Goal: Complete application form

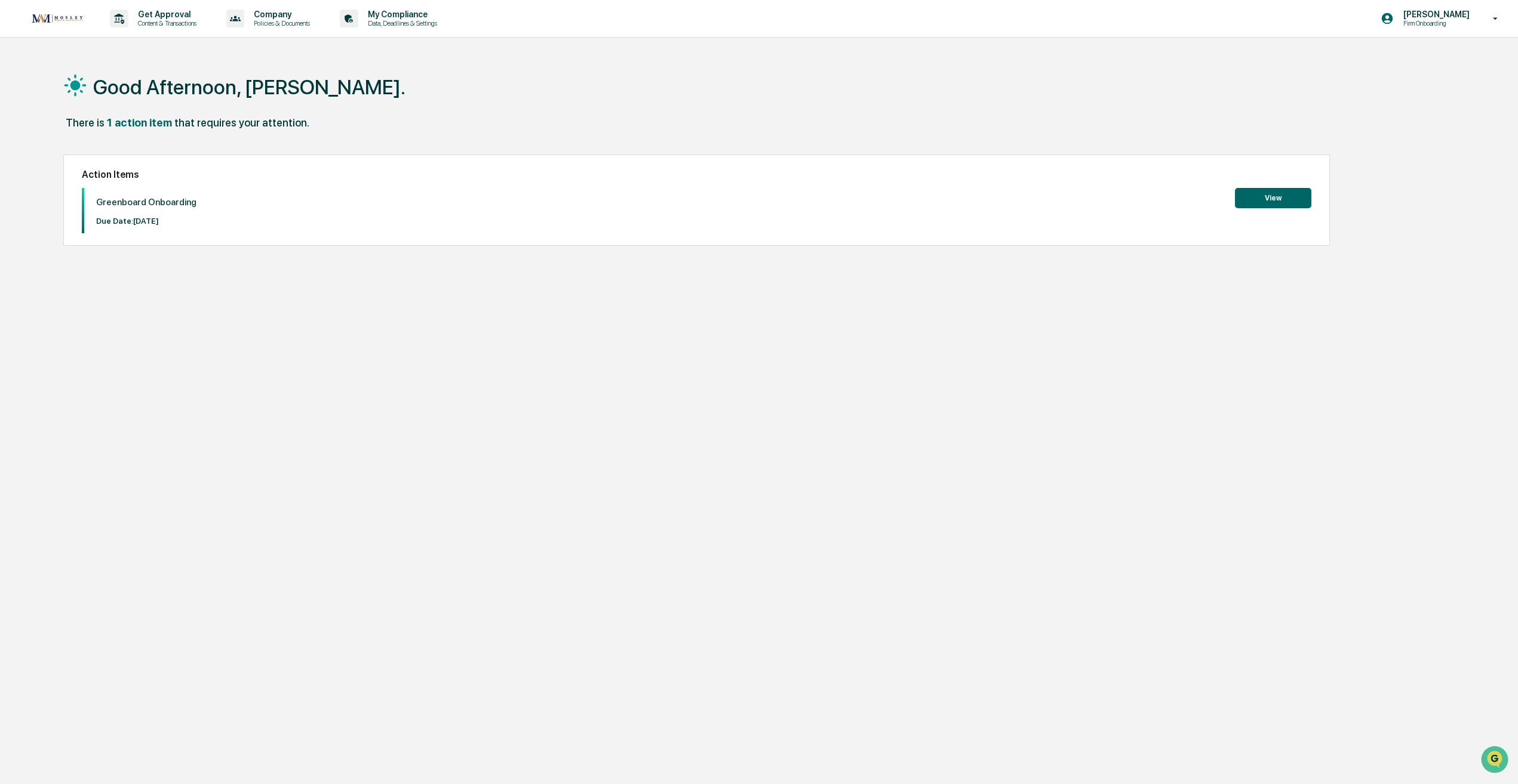
click at [1264, 204] on button "View" at bounding box center [1273, 198] width 77 height 20
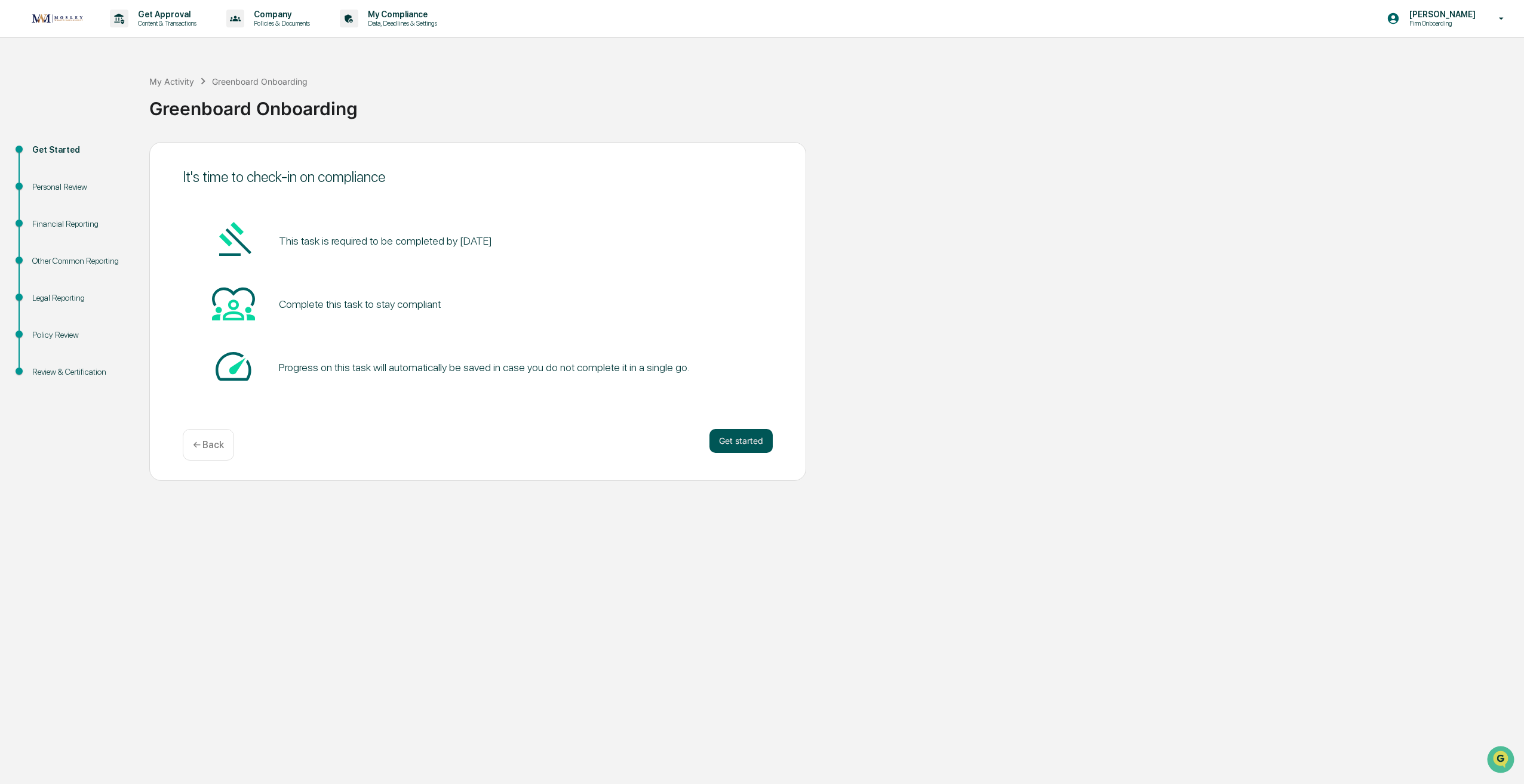
click at [733, 439] on button "Get started" at bounding box center [741, 441] width 64 height 24
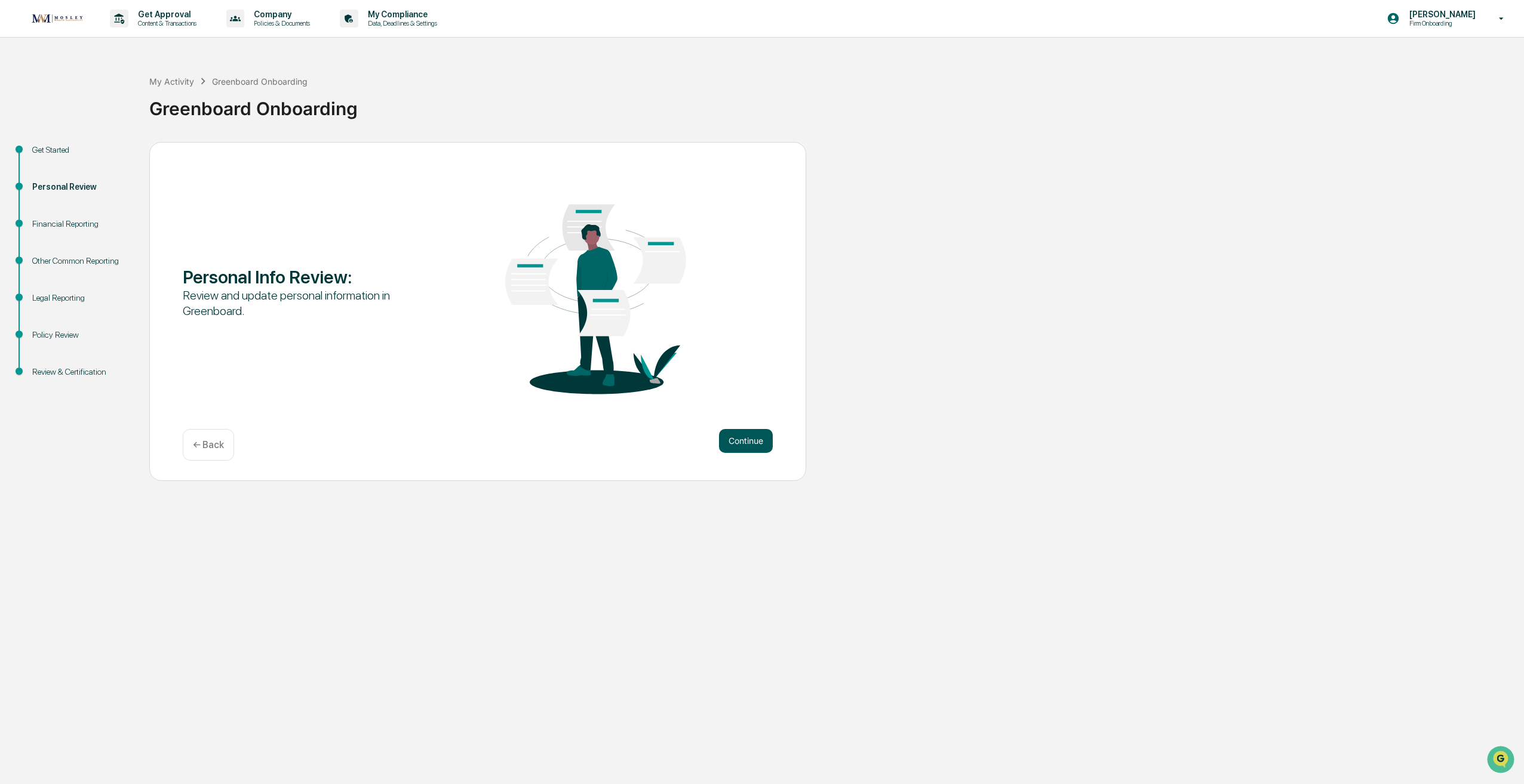
click at [735, 438] on button "Continue" at bounding box center [745, 441] width 54 height 24
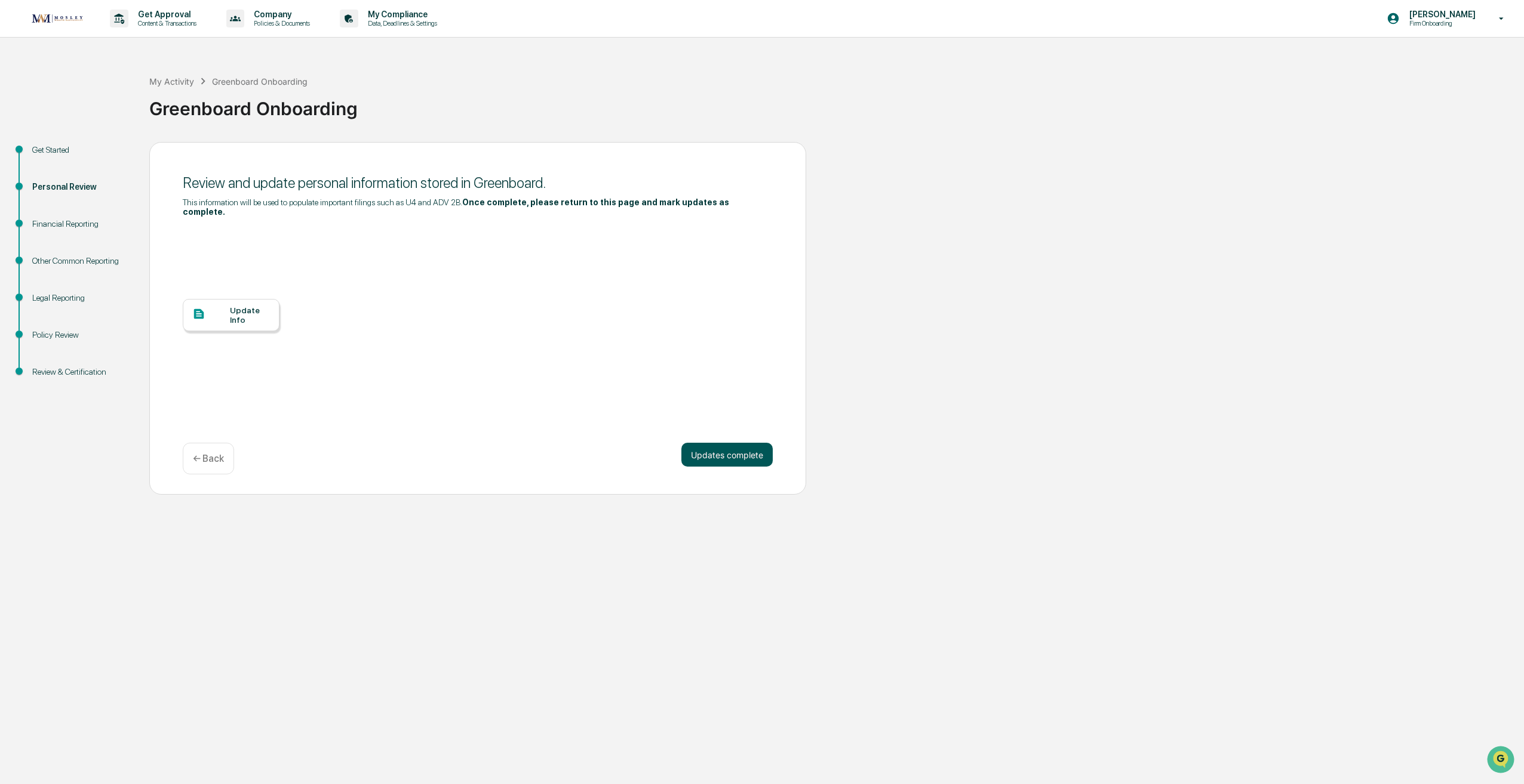
click at [729, 443] on button "Updates complete" at bounding box center [727, 455] width 91 height 24
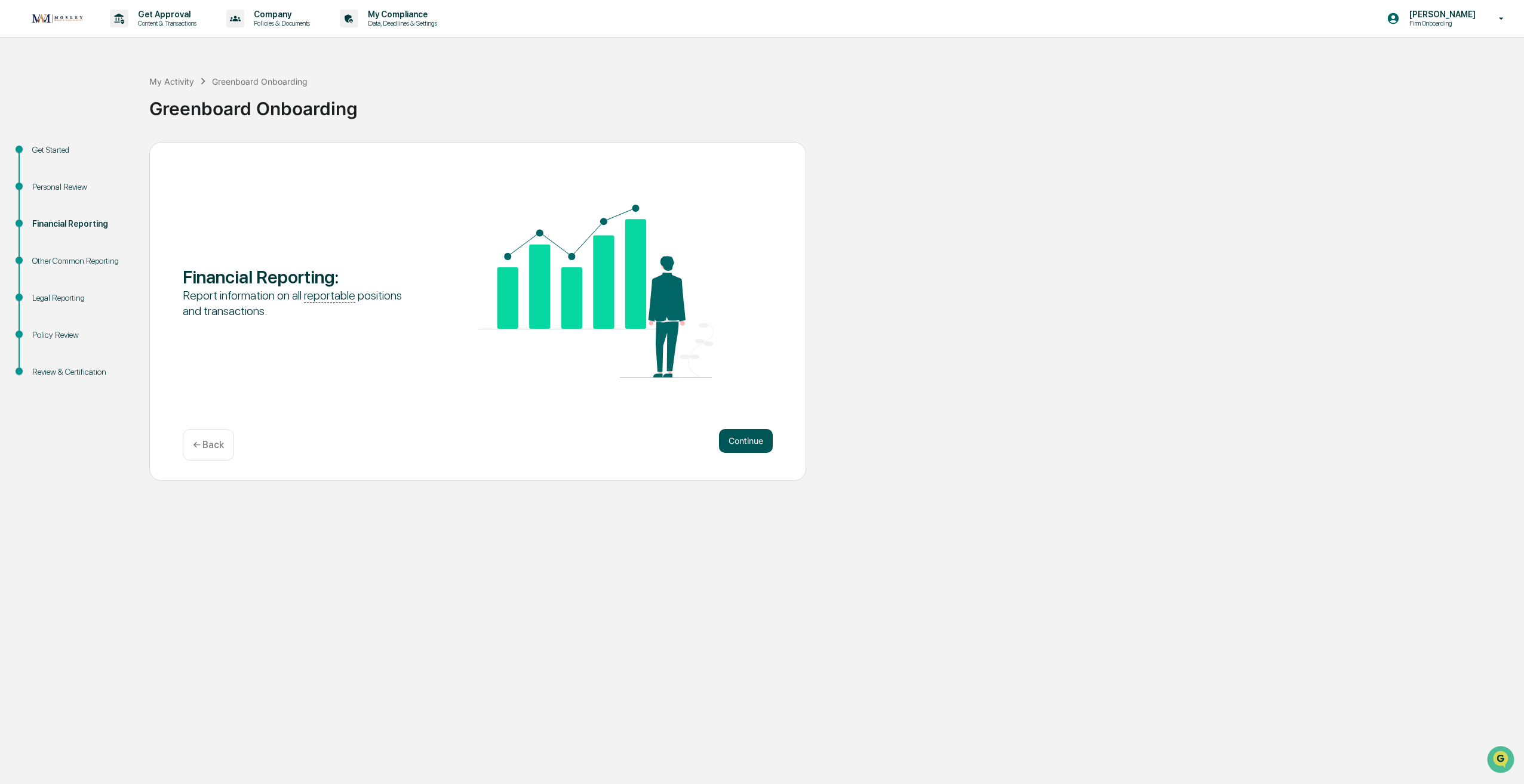
click at [728, 440] on button "Continue" at bounding box center [745, 441] width 54 height 24
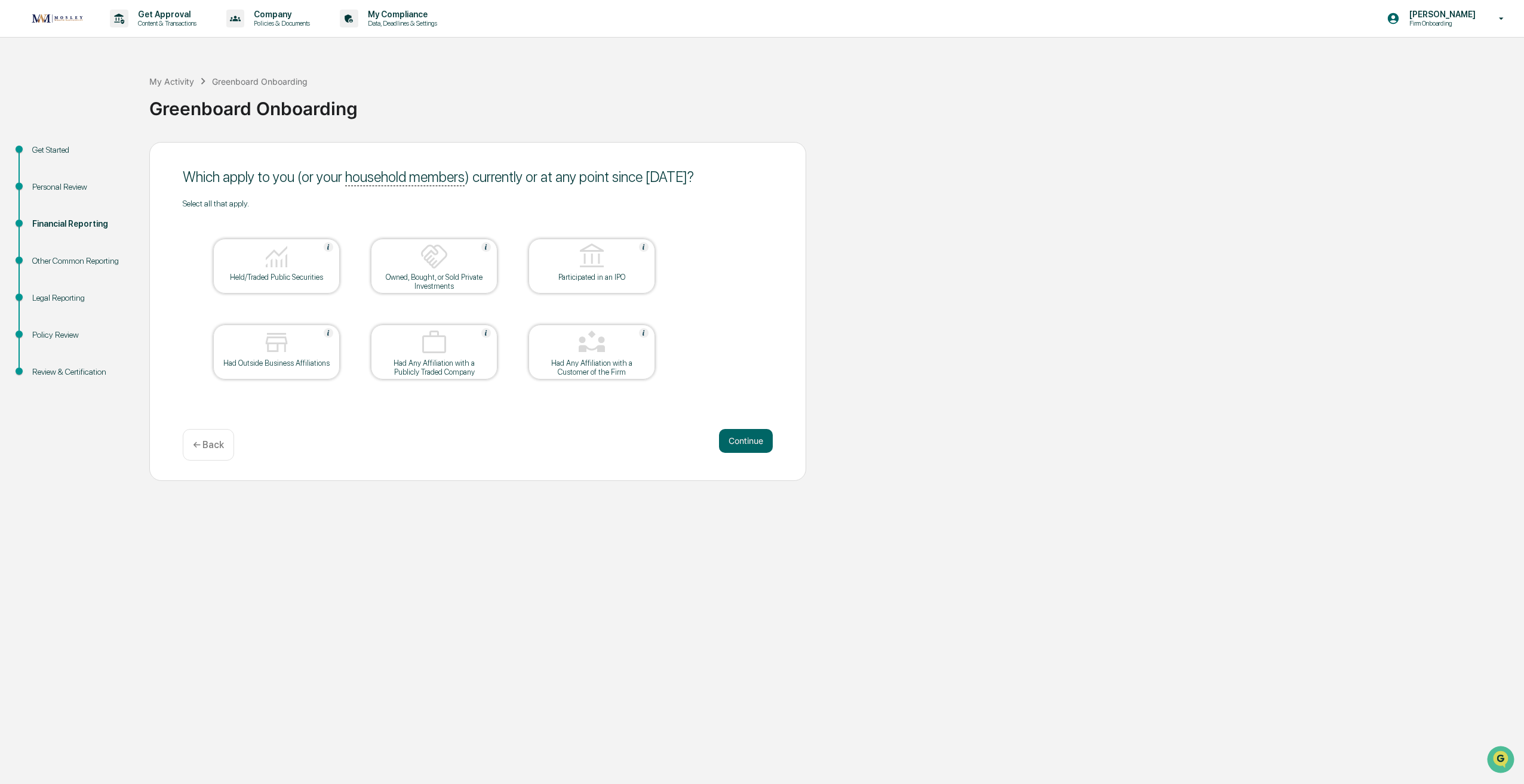
click at [275, 280] on div "Held/Traded Public Securities" at bounding box center [276, 278] width 108 height 9
click at [745, 440] on button "Continue" at bounding box center [745, 441] width 54 height 24
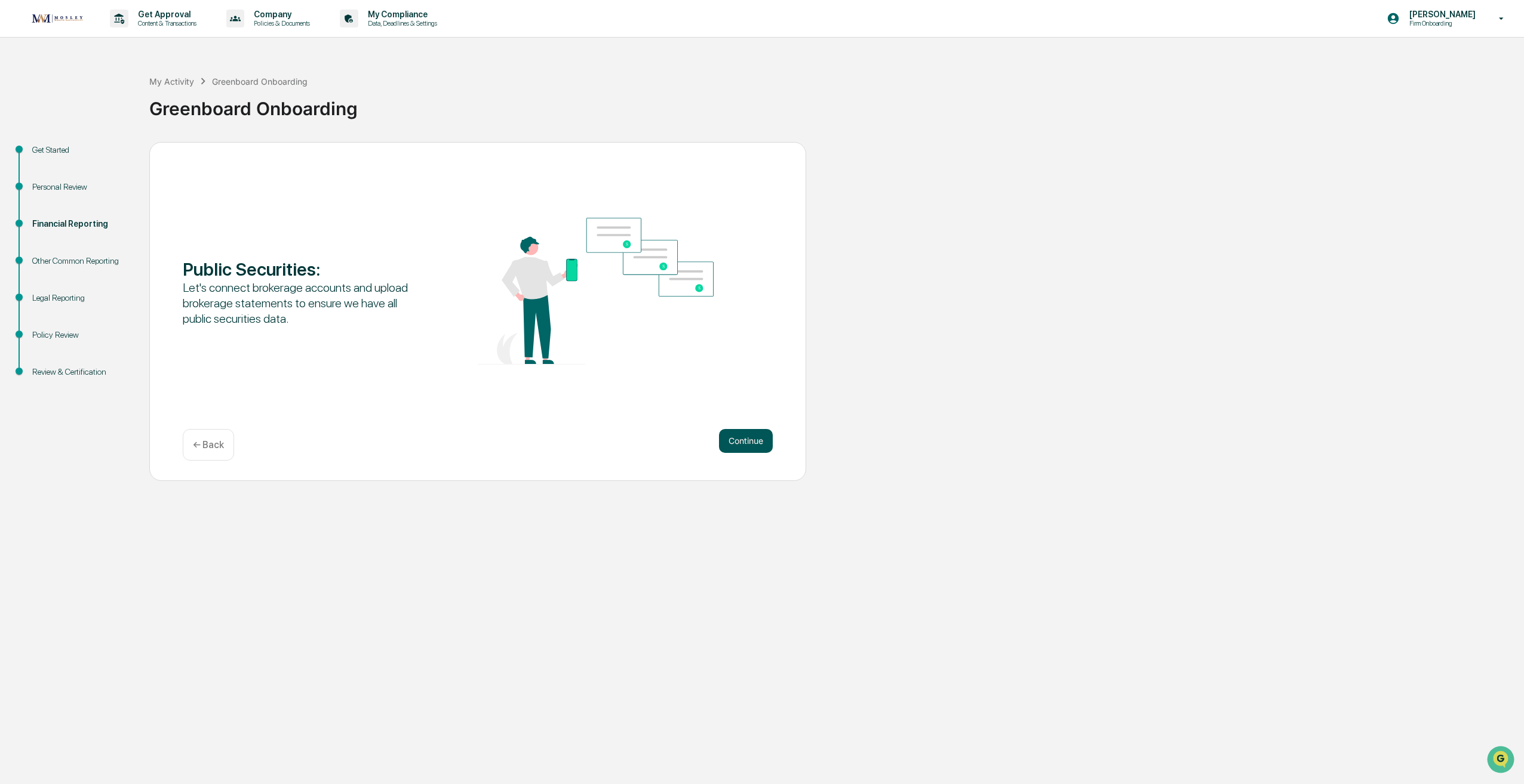
click at [741, 438] on button "Continue" at bounding box center [745, 441] width 54 height 24
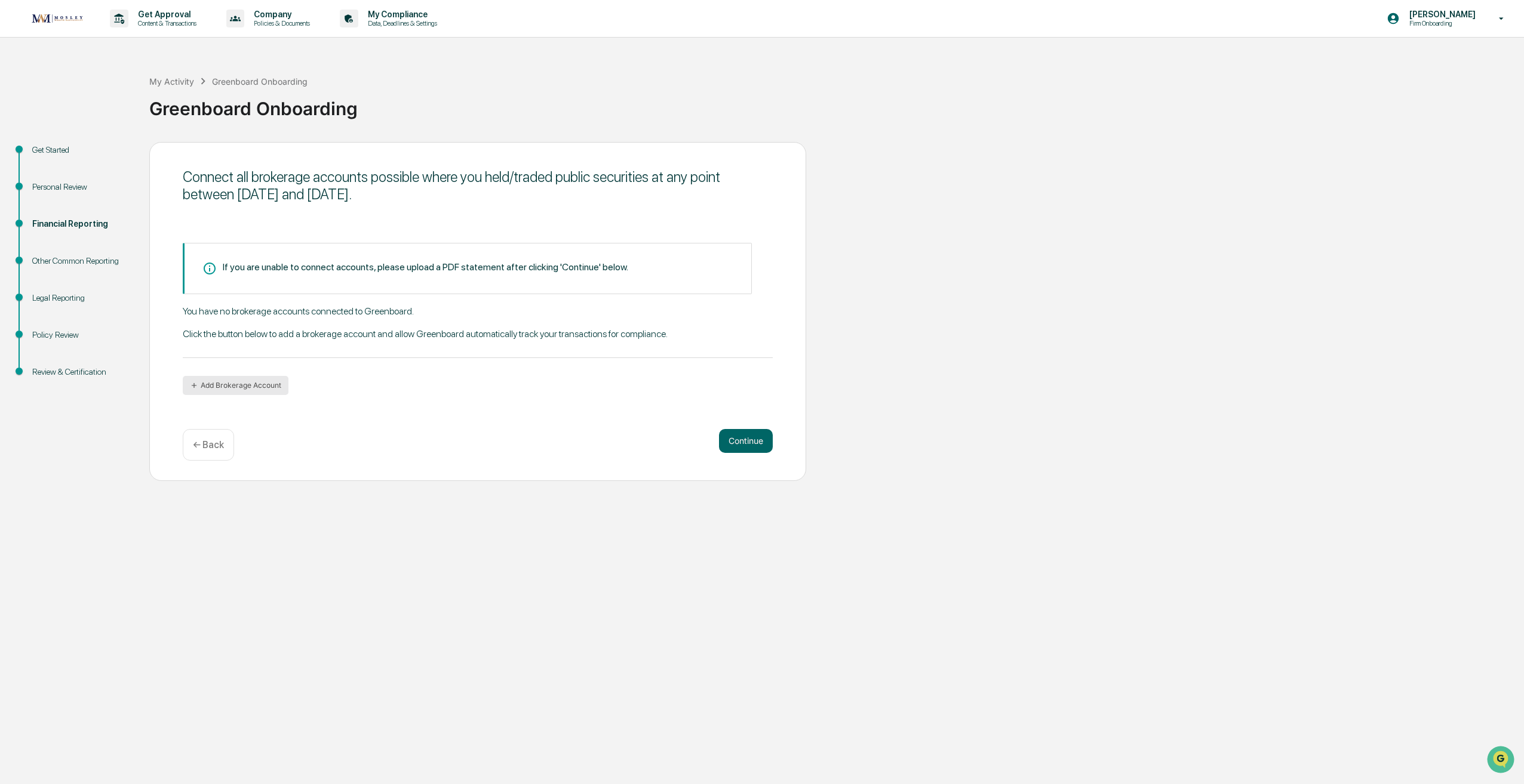
click at [256, 383] on button "Add Brokerage Account" at bounding box center [235, 385] width 106 height 19
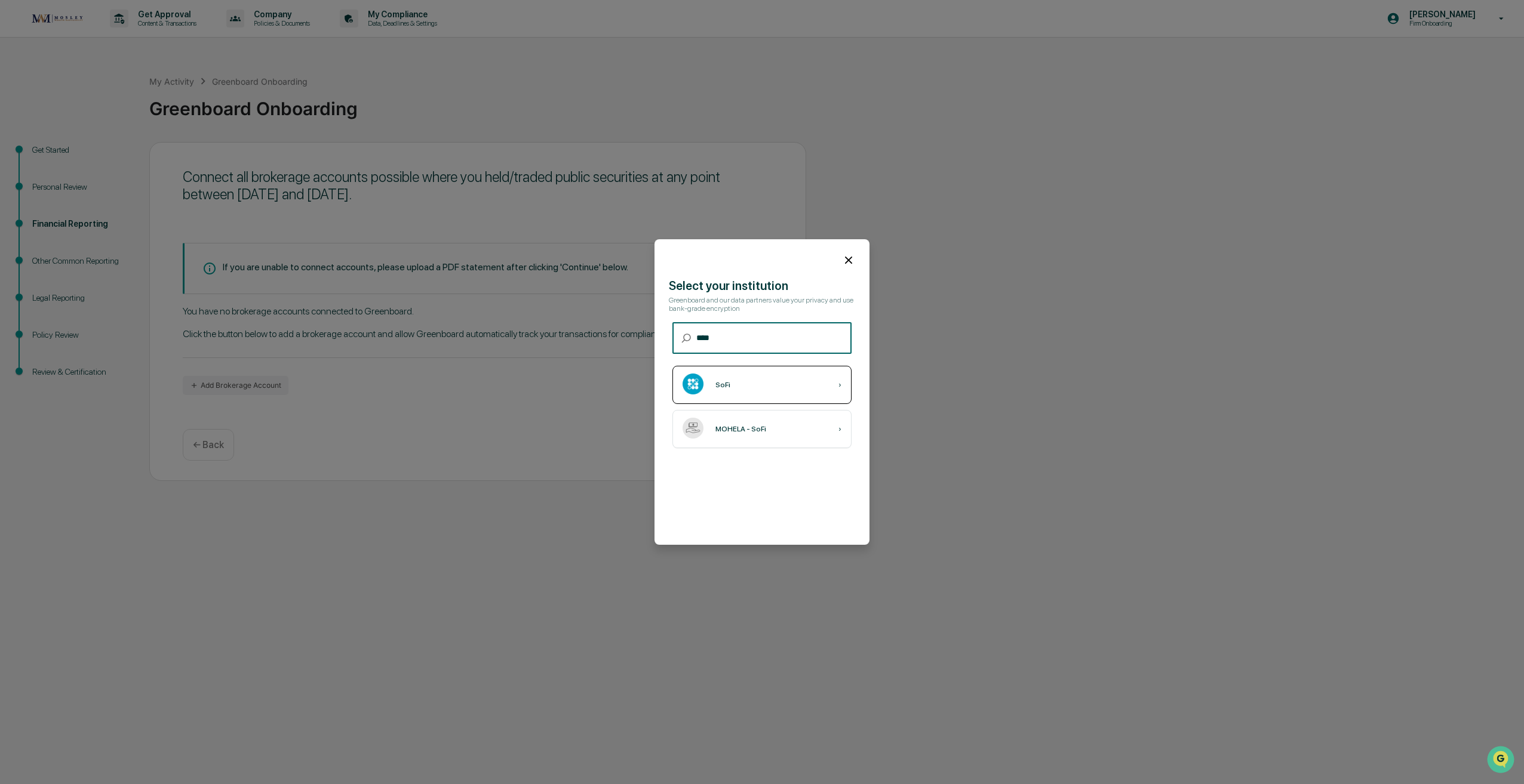
type input "****"
click at [777, 379] on div "SoFi ›" at bounding box center [762, 385] width 179 height 38
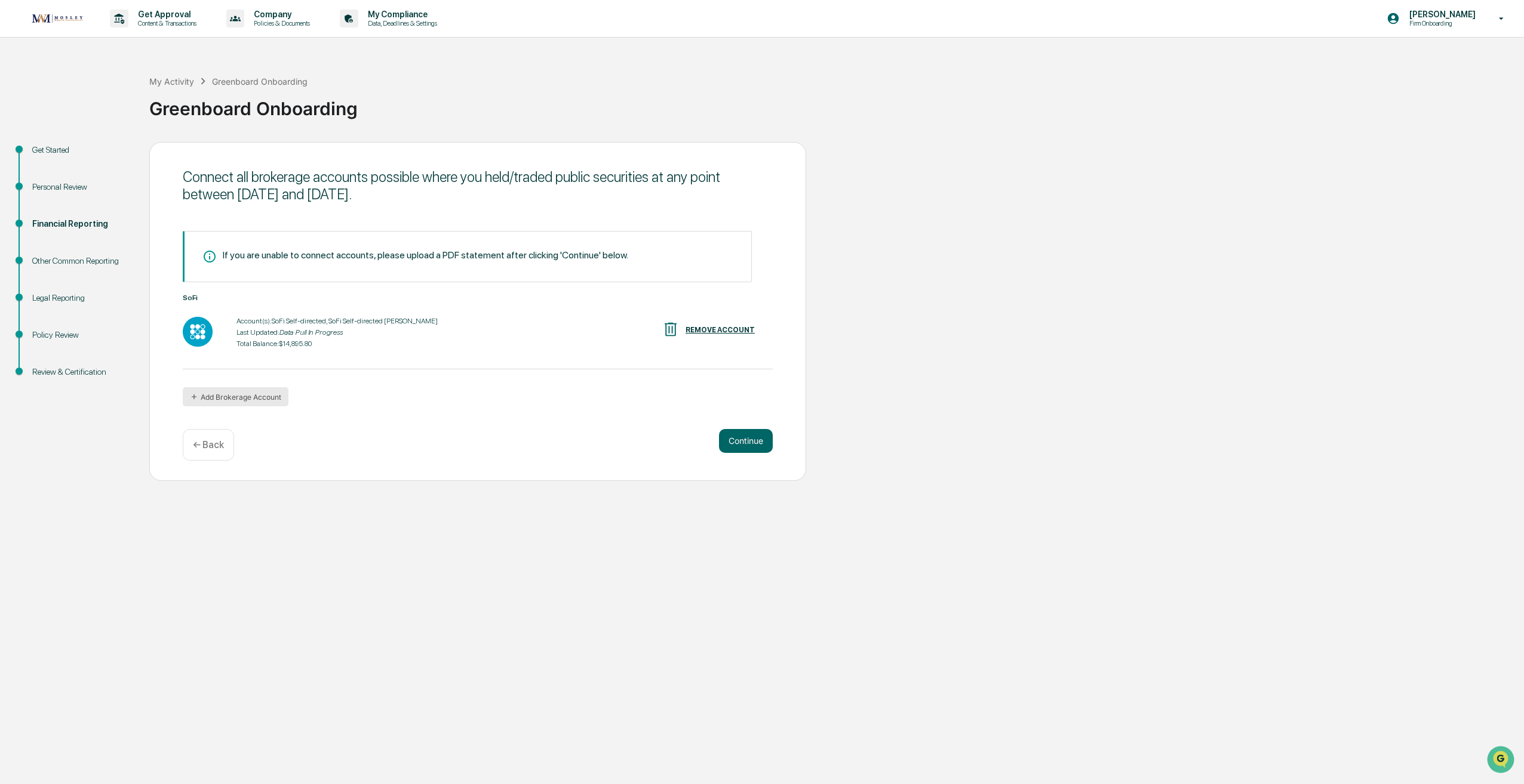
click at [261, 403] on button "Add Brokerage Account" at bounding box center [235, 397] width 106 height 19
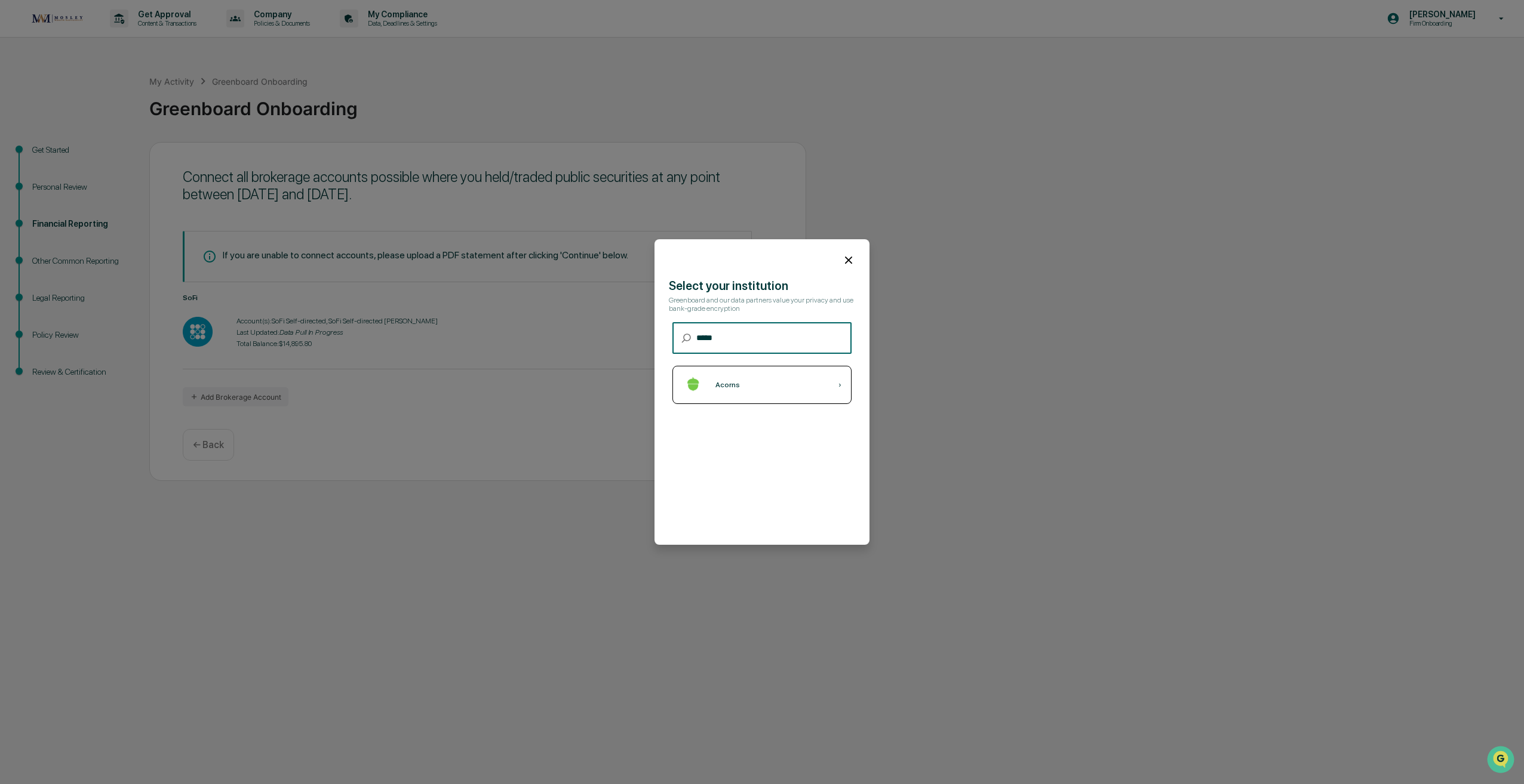
type input "*****"
click at [779, 397] on div "Acorns ›" at bounding box center [762, 385] width 179 height 38
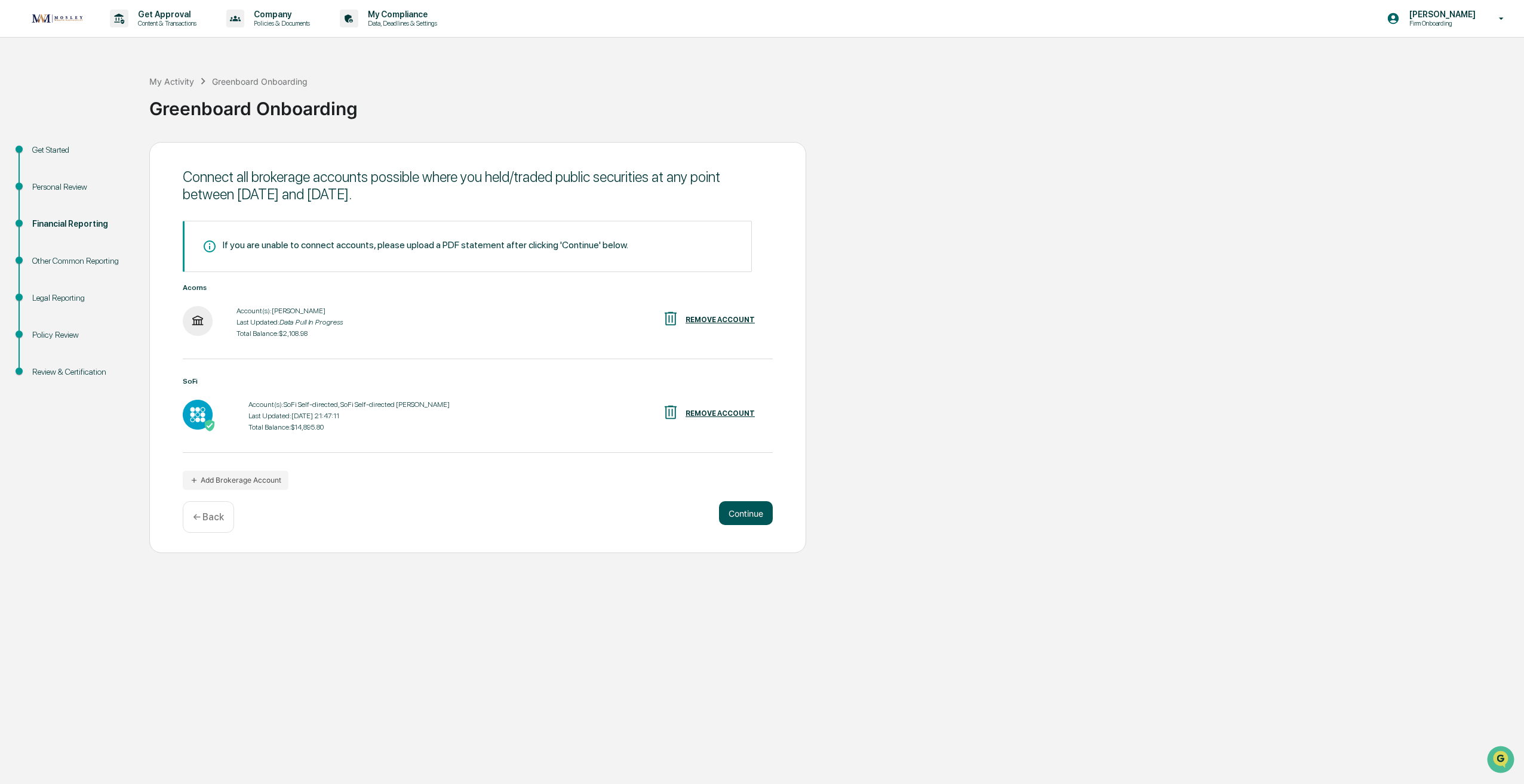
click at [736, 511] on button "Continue" at bounding box center [745, 513] width 54 height 24
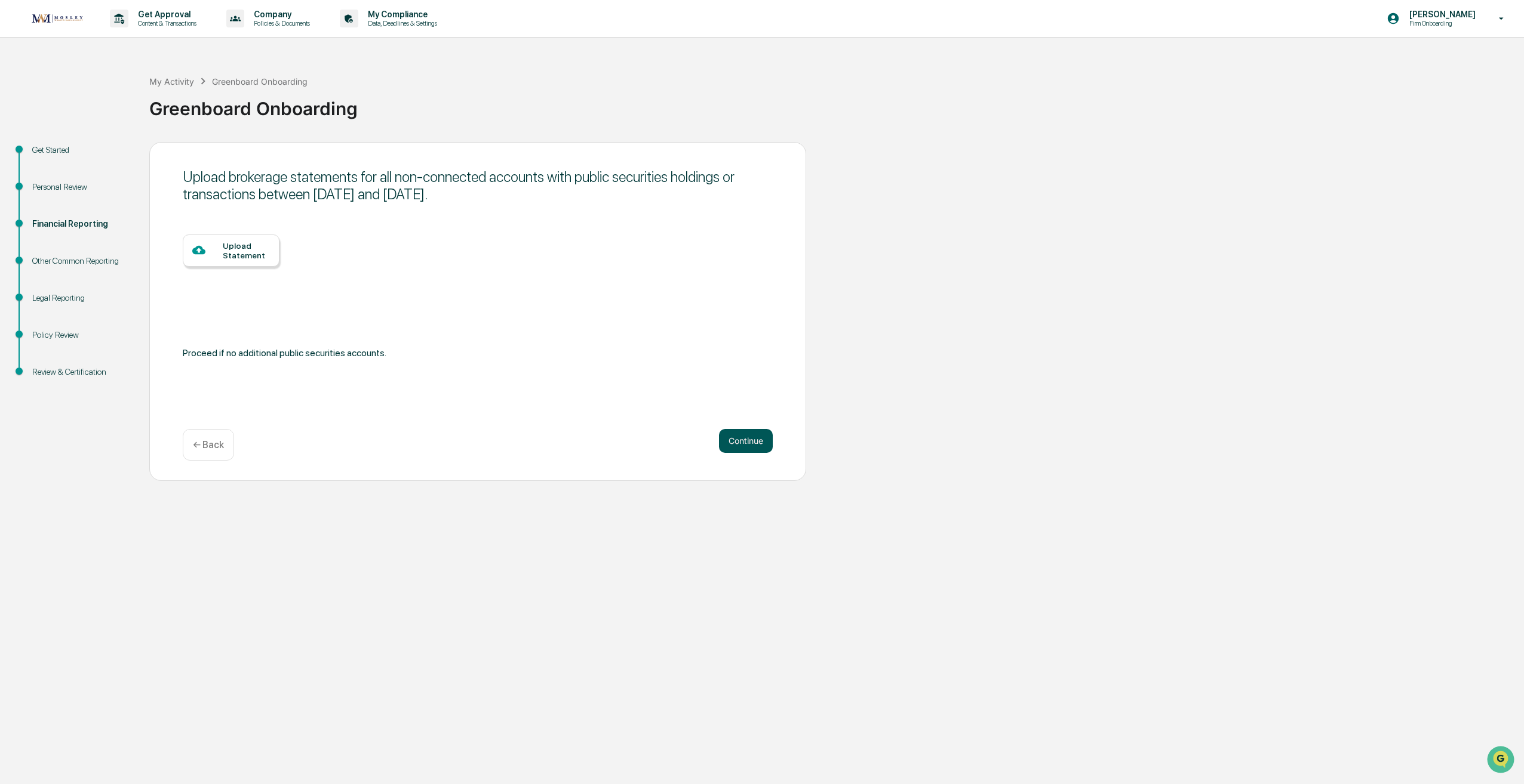
click at [725, 442] on button "Continue" at bounding box center [745, 441] width 54 height 24
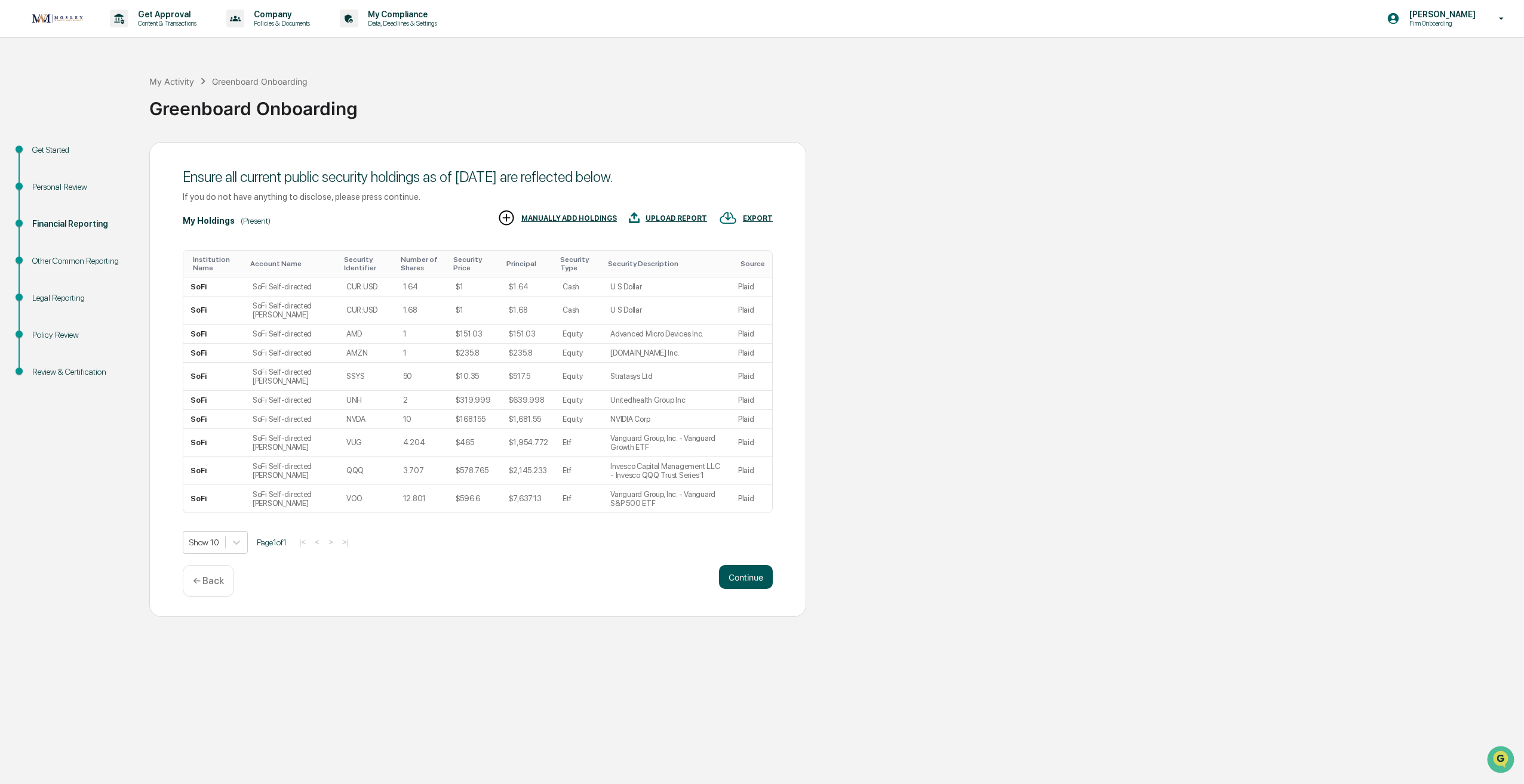
click at [741, 574] on button "Continue" at bounding box center [745, 577] width 54 height 24
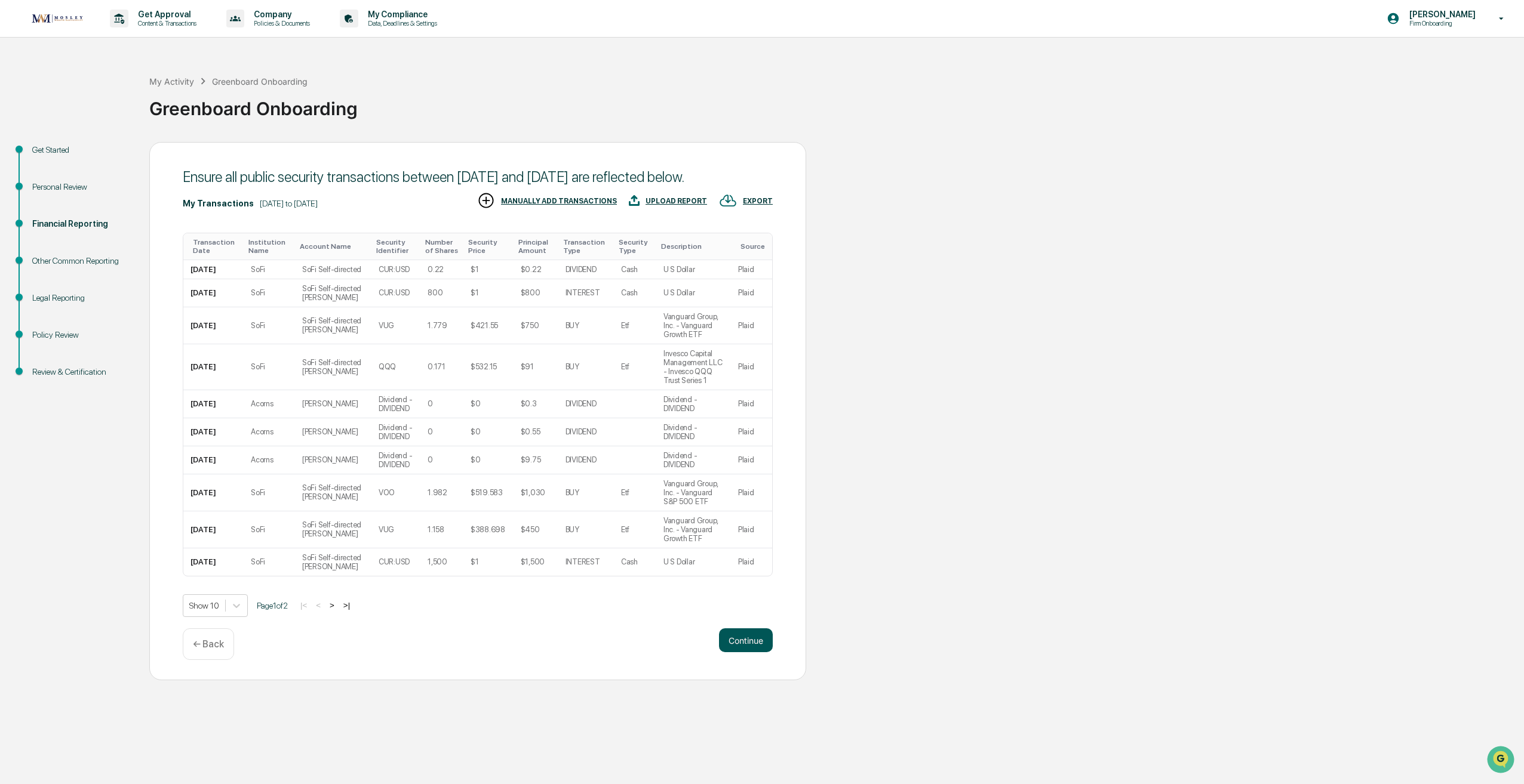
click at [738, 652] on button "Continue" at bounding box center [745, 641] width 54 height 24
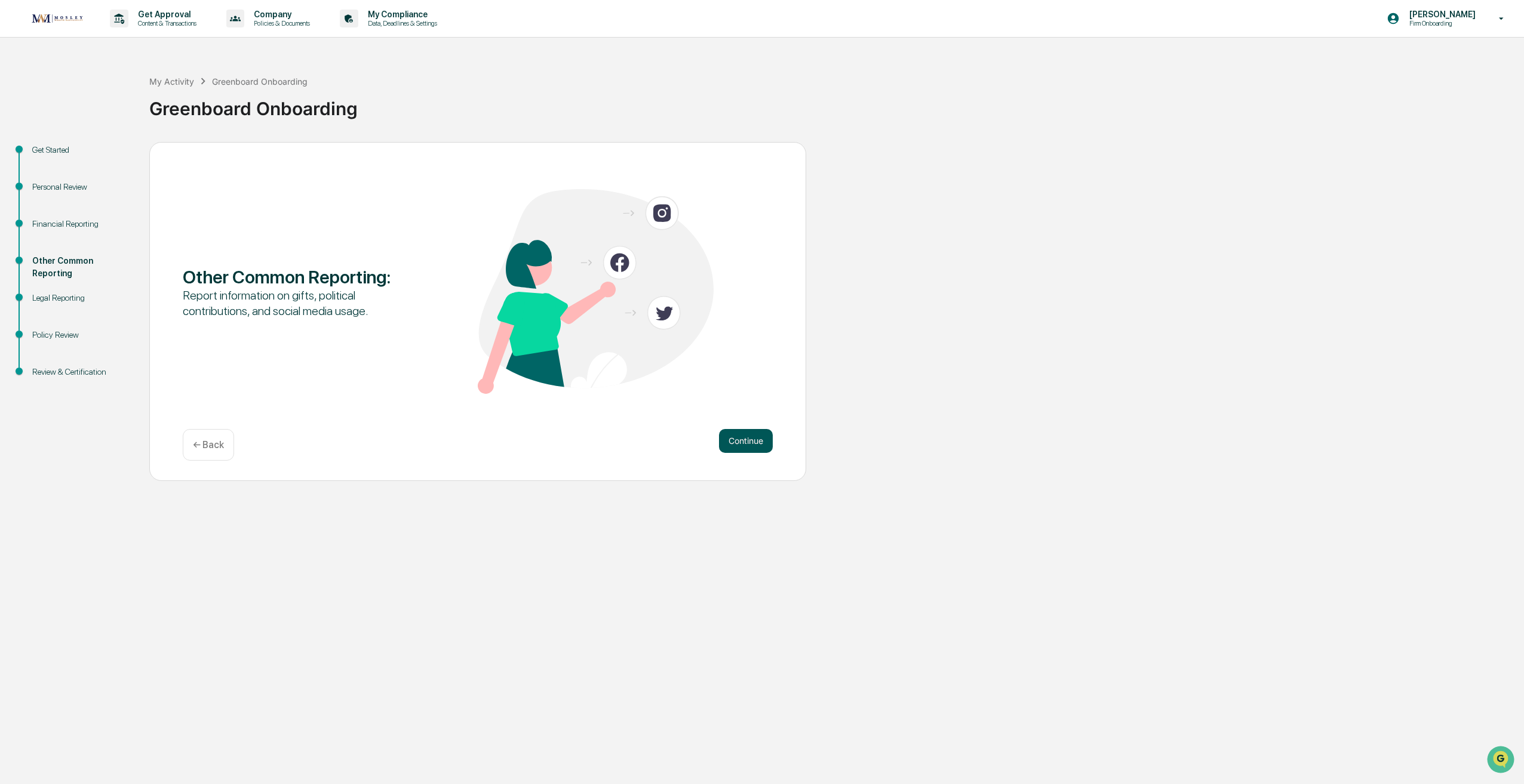
click at [751, 434] on button "Continue" at bounding box center [745, 441] width 54 height 24
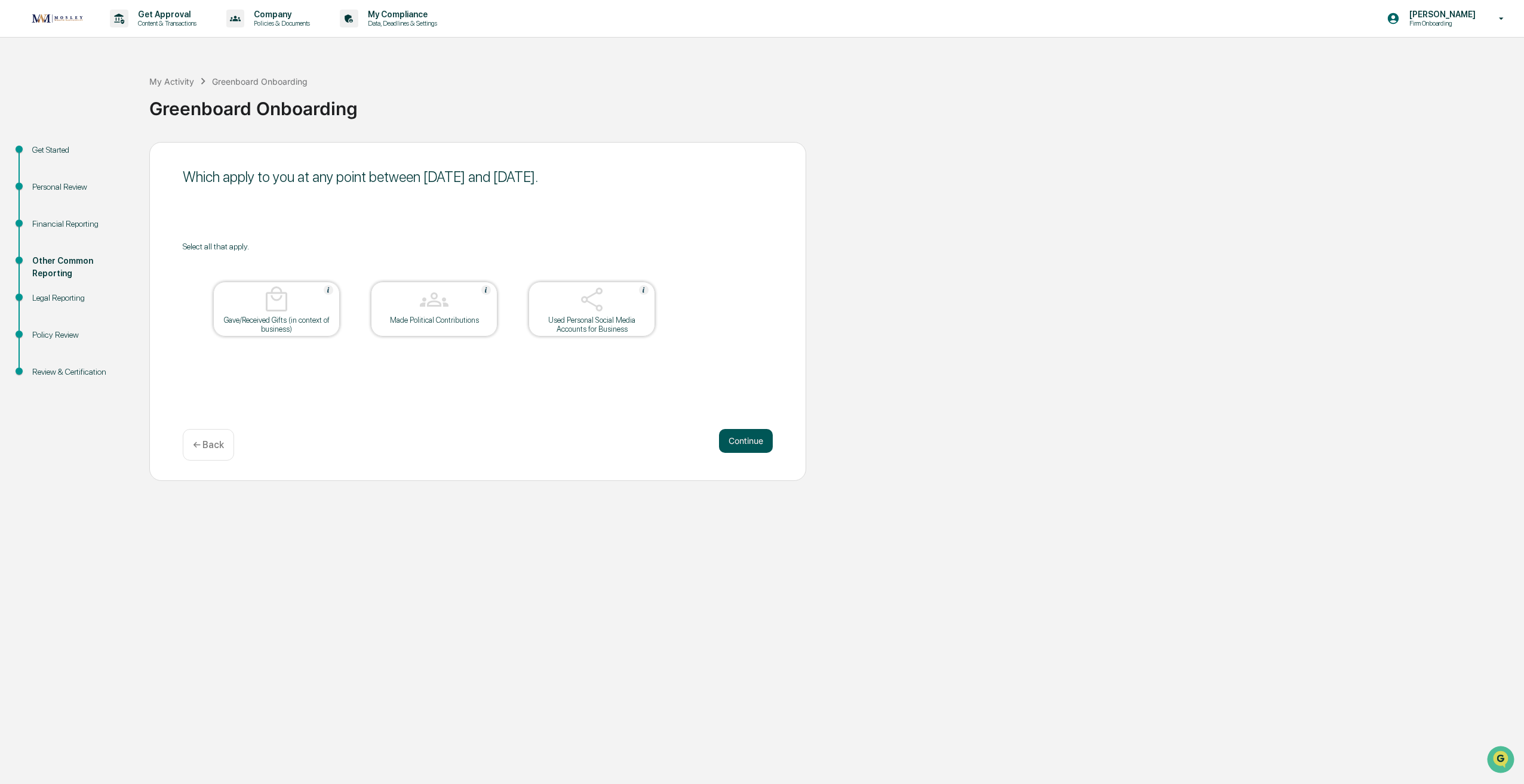
click at [734, 440] on button "Continue" at bounding box center [745, 441] width 54 height 24
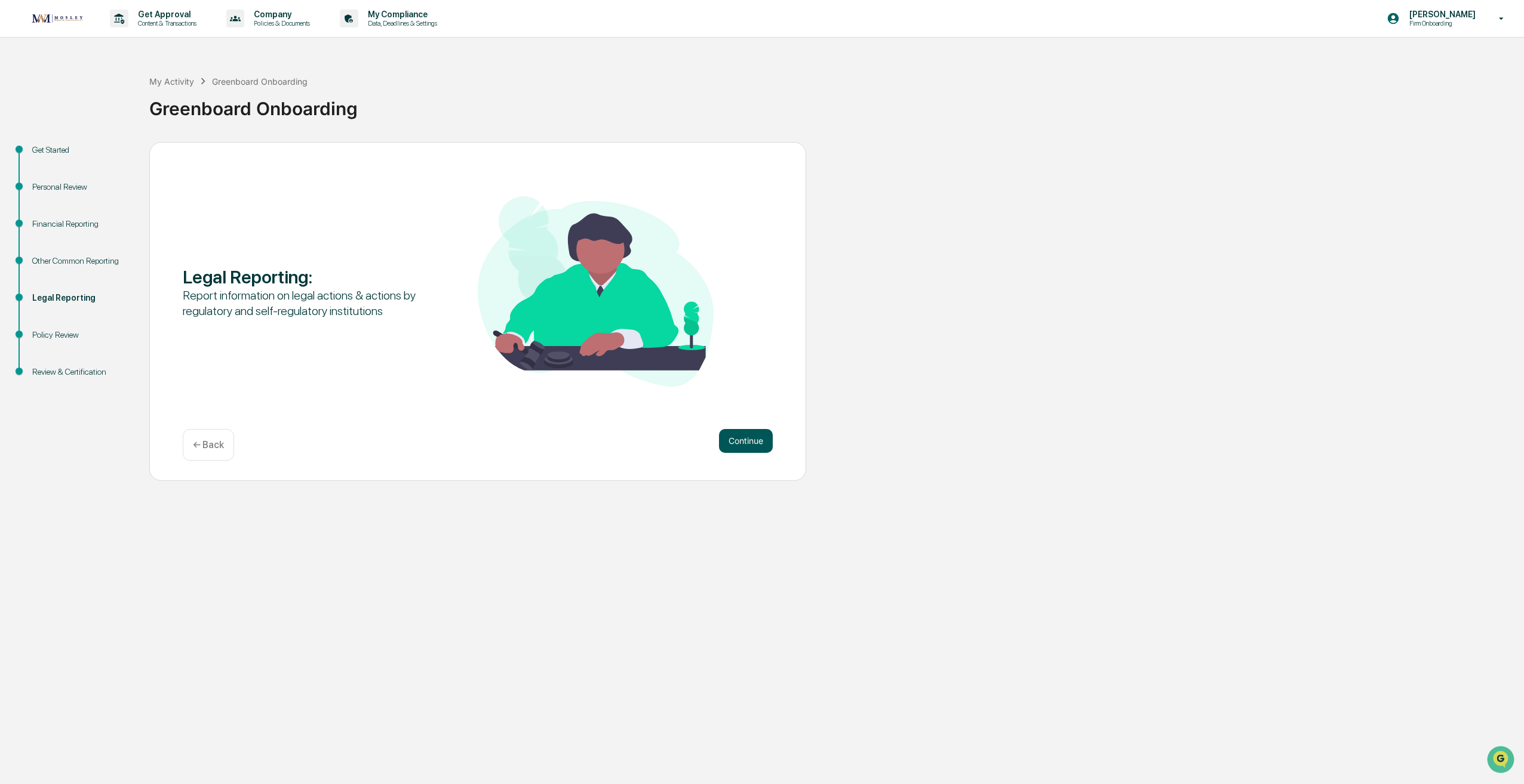
click at [750, 440] on button "Continue" at bounding box center [745, 441] width 54 height 24
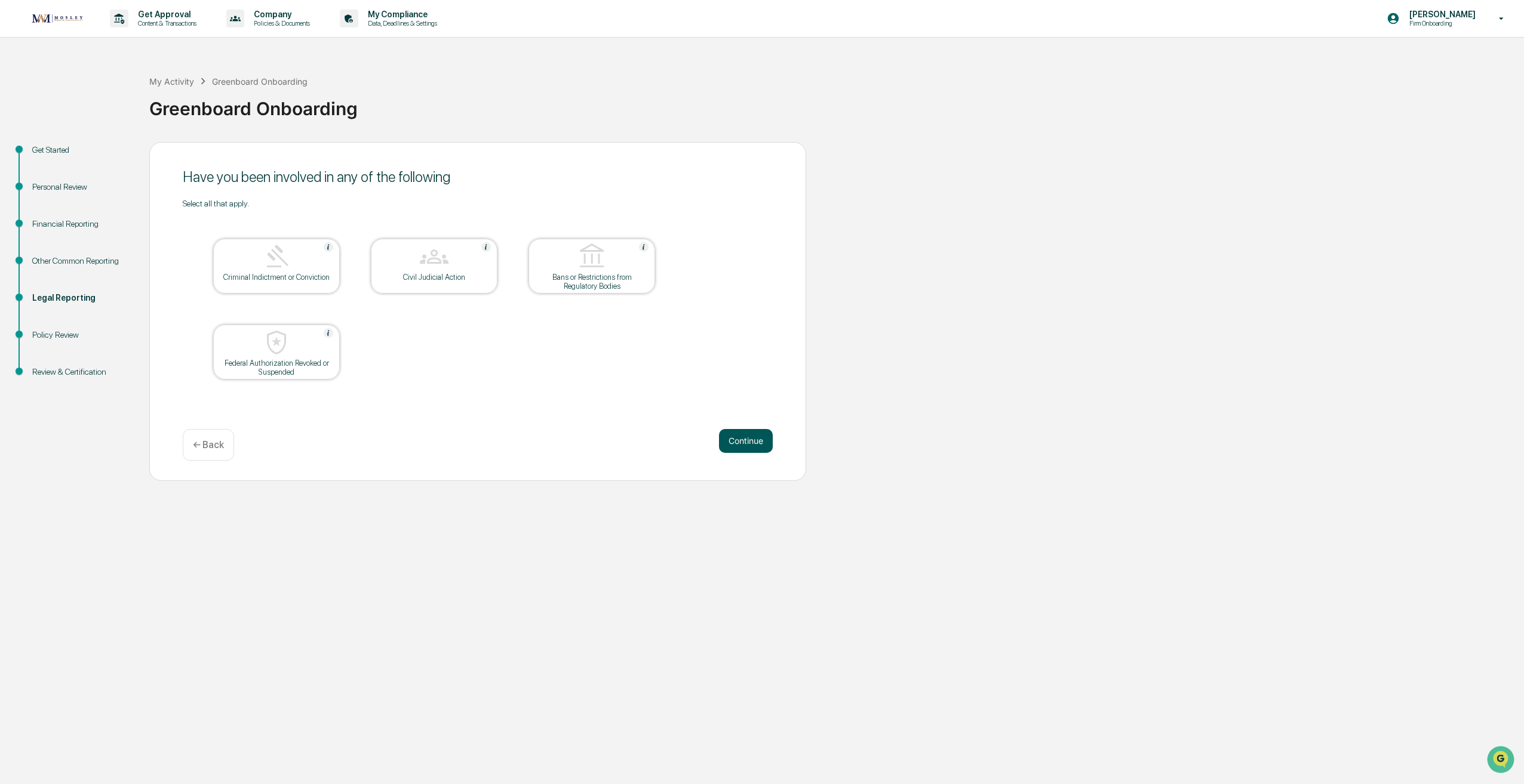
click at [729, 451] on button "Continue" at bounding box center [745, 441] width 54 height 24
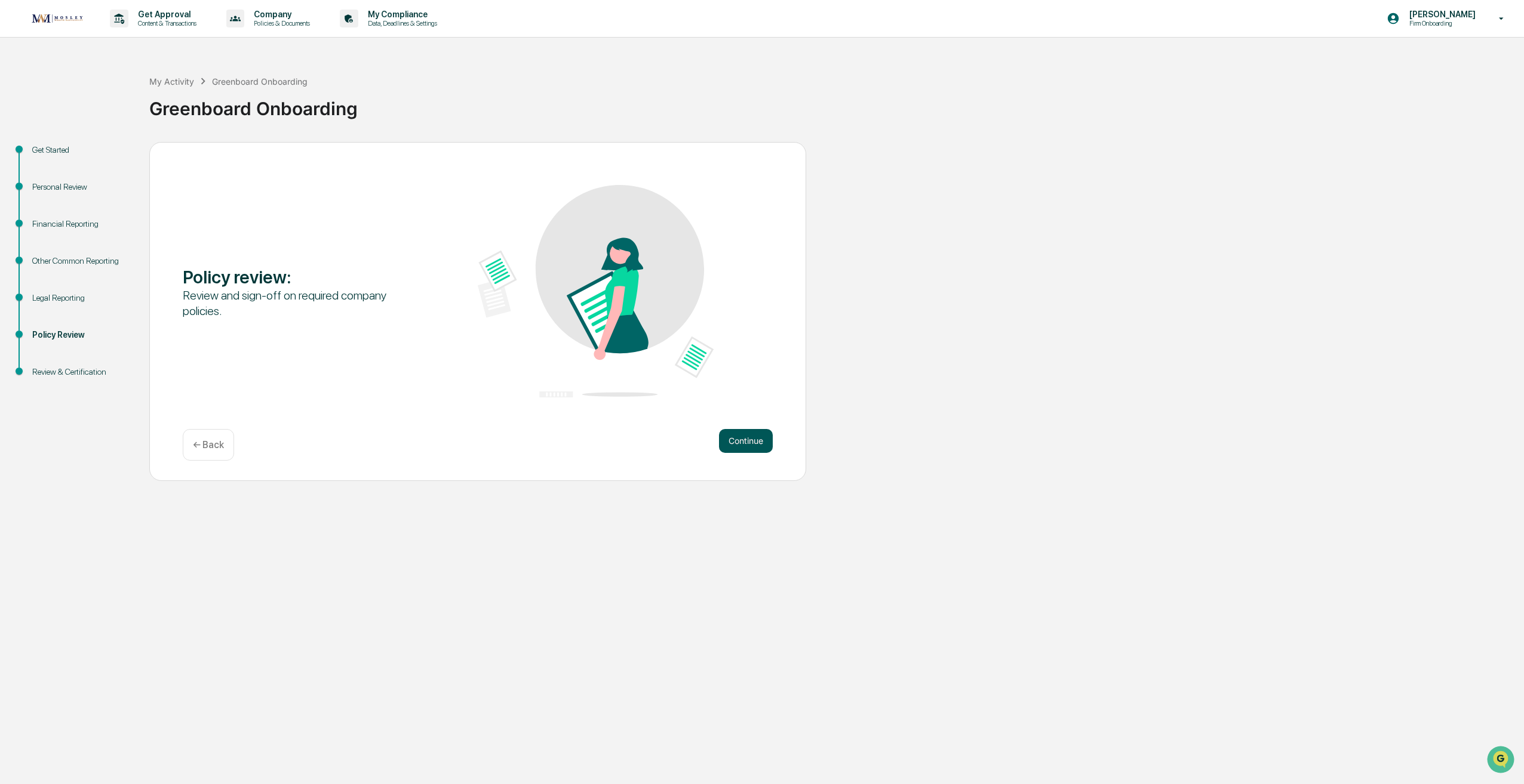
click at [728, 445] on button "Continue" at bounding box center [745, 441] width 54 height 24
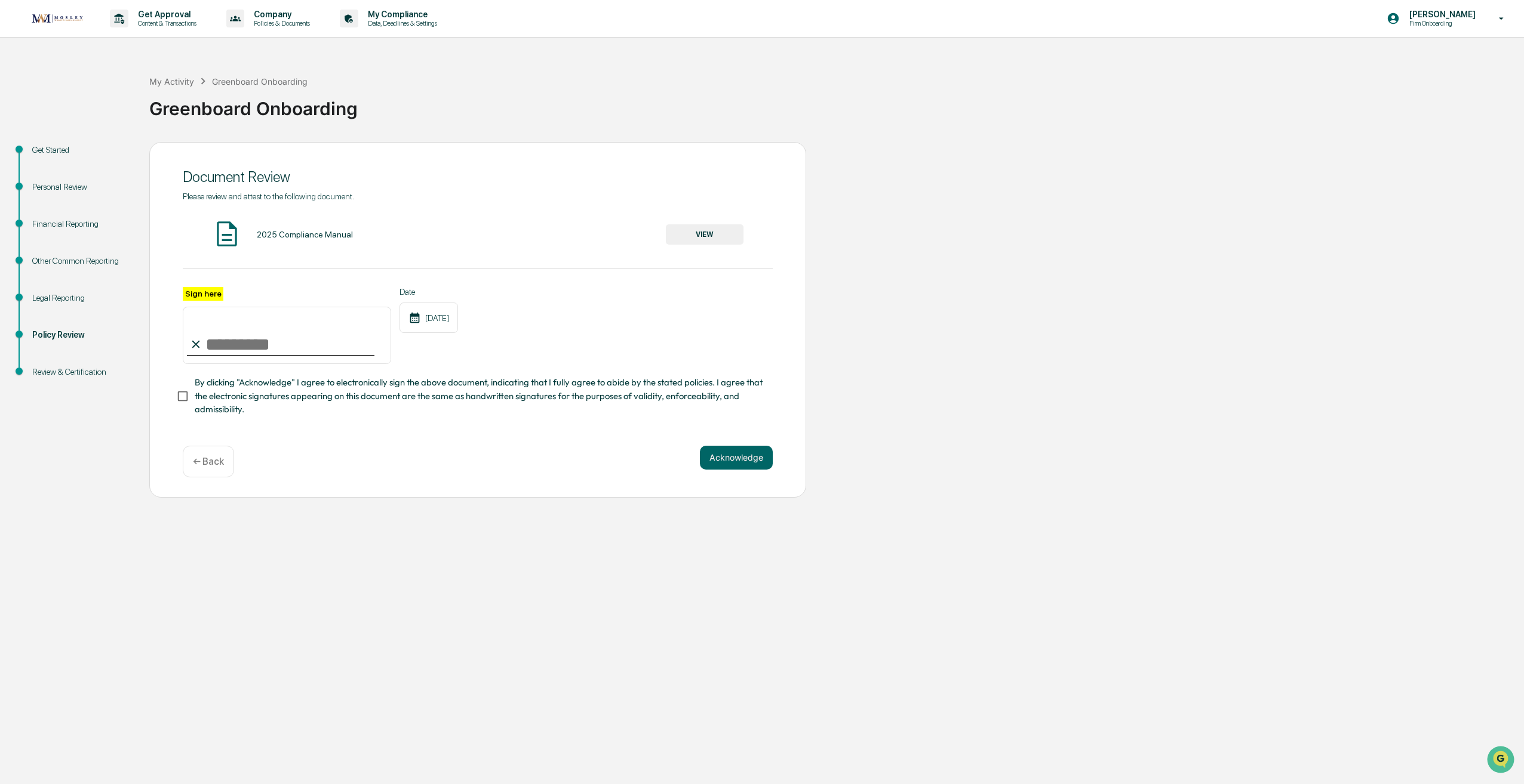
click at [261, 346] on input "Sign here" at bounding box center [286, 335] width 208 height 58
type input "**********"
drag, startPoint x: 742, startPoint y: 458, endPoint x: 750, endPoint y: 477, distance: 20.6
click at [741, 458] on button "Acknowledge" at bounding box center [736, 457] width 73 height 24
click at [731, 237] on button "VIEW" at bounding box center [704, 234] width 77 height 20
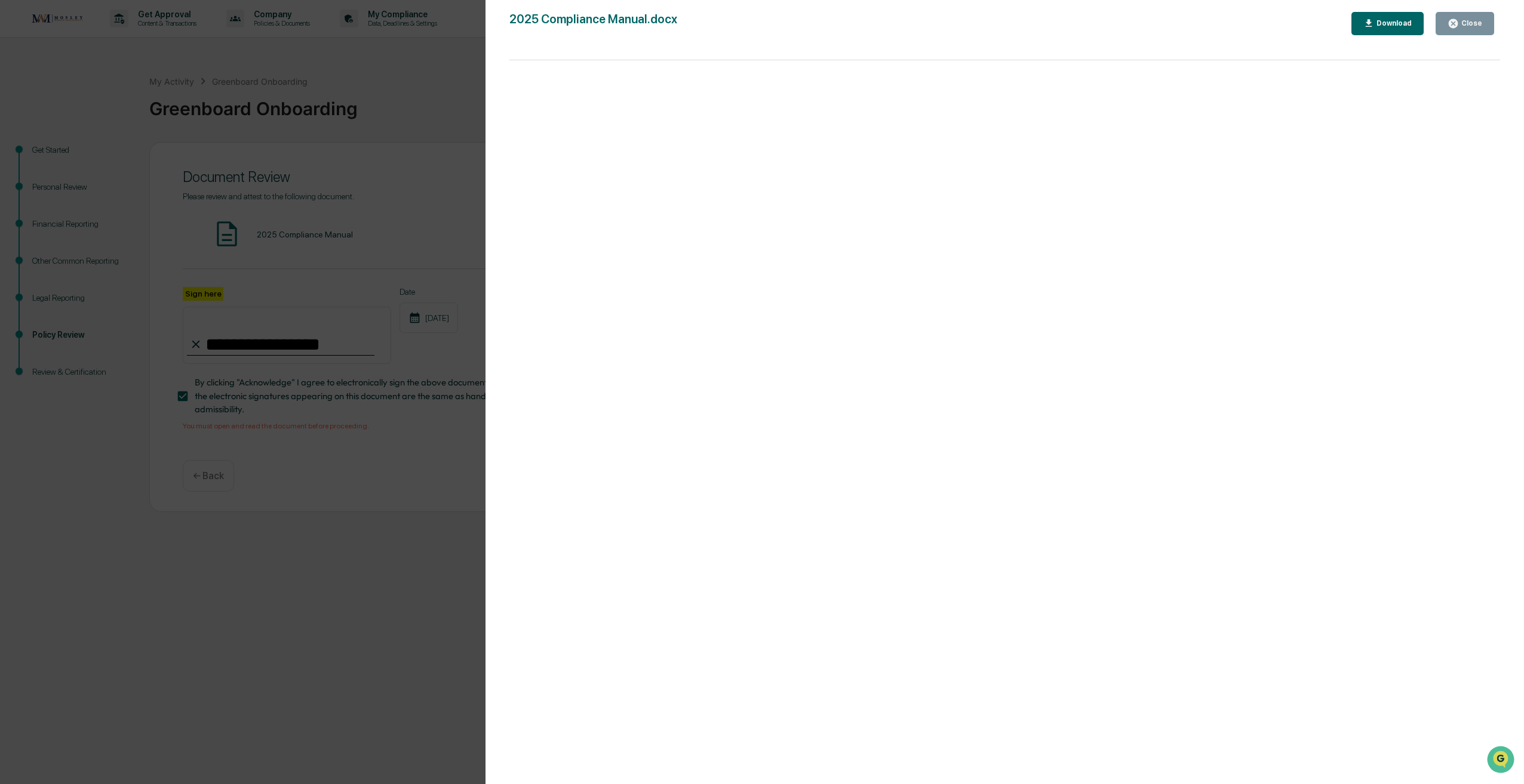
click at [1480, 28] on div "Close" at bounding box center [1465, 23] width 34 height 11
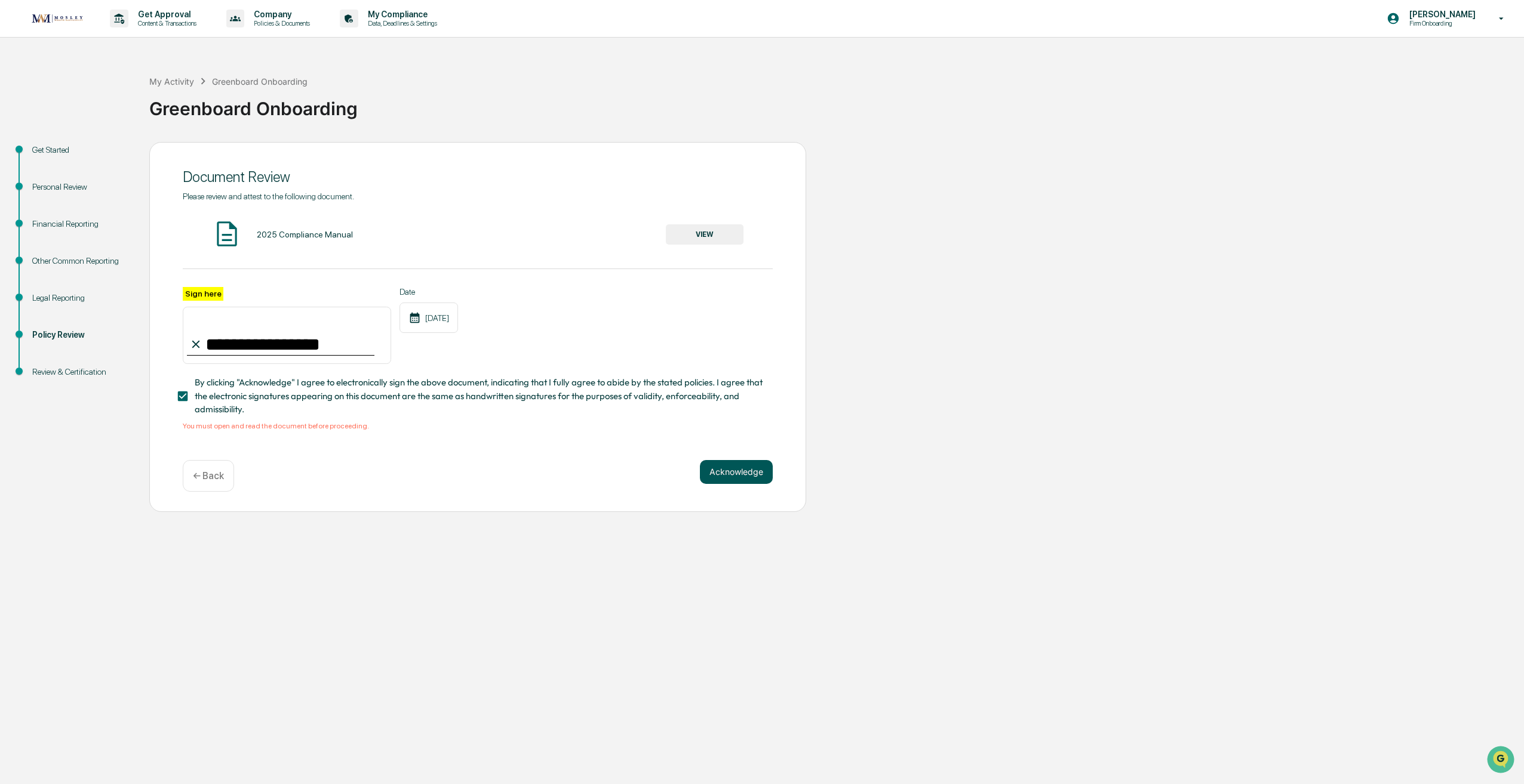
click at [758, 478] on button "Acknowledge" at bounding box center [736, 472] width 73 height 24
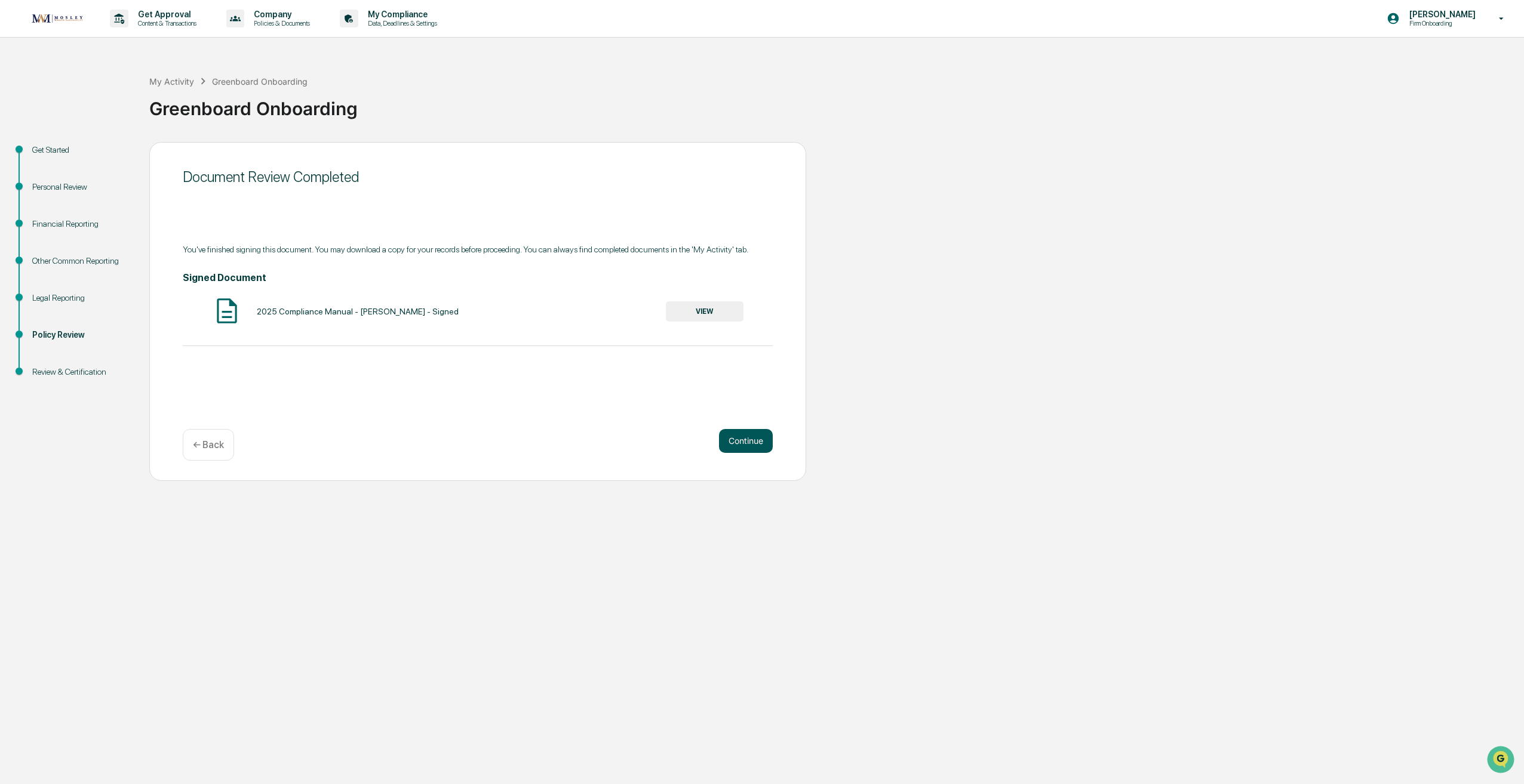
click at [756, 444] on button "Continue" at bounding box center [745, 441] width 54 height 24
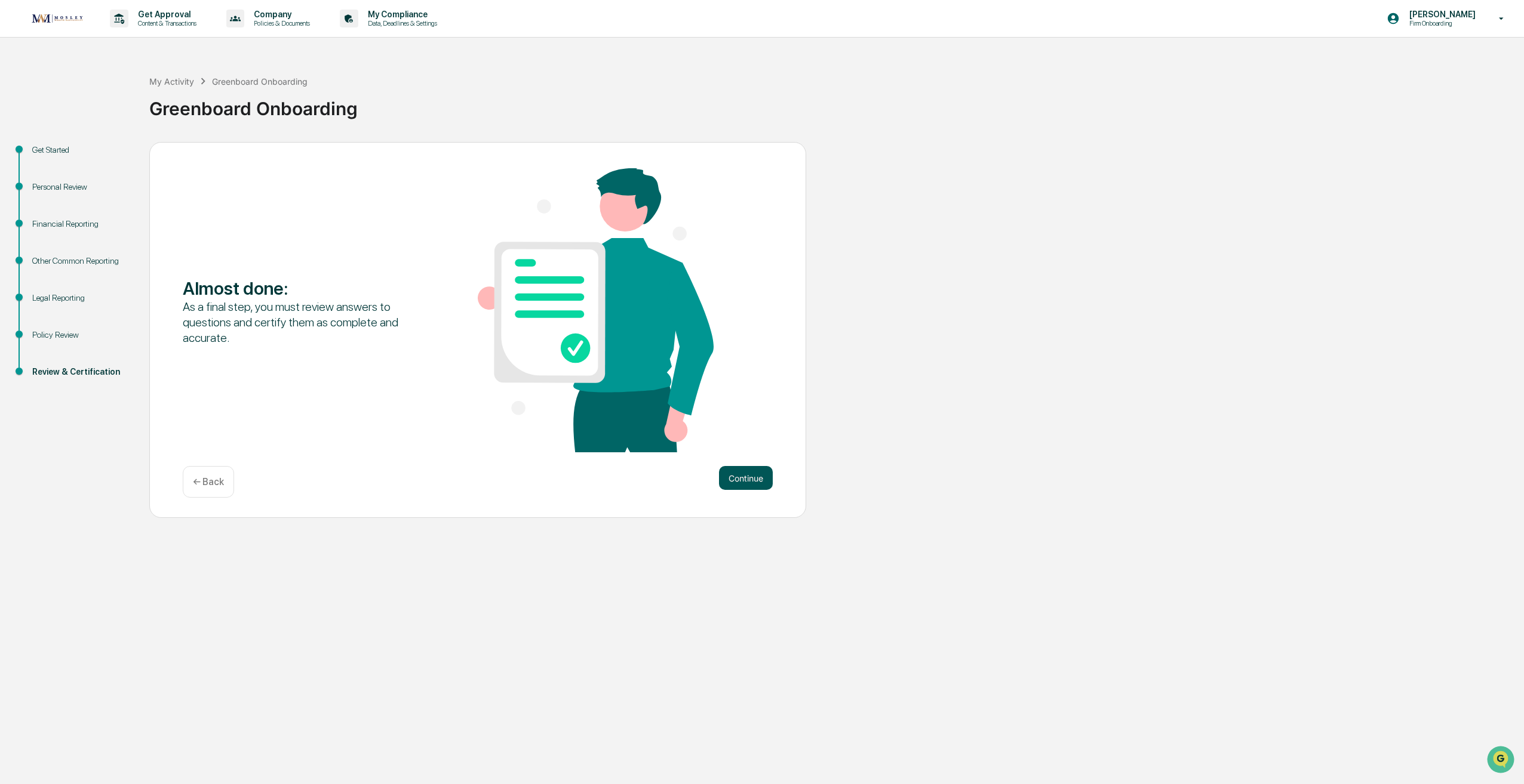
click at [758, 474] on button "Continue" at bounding box center [745, 478] width 54 height 24
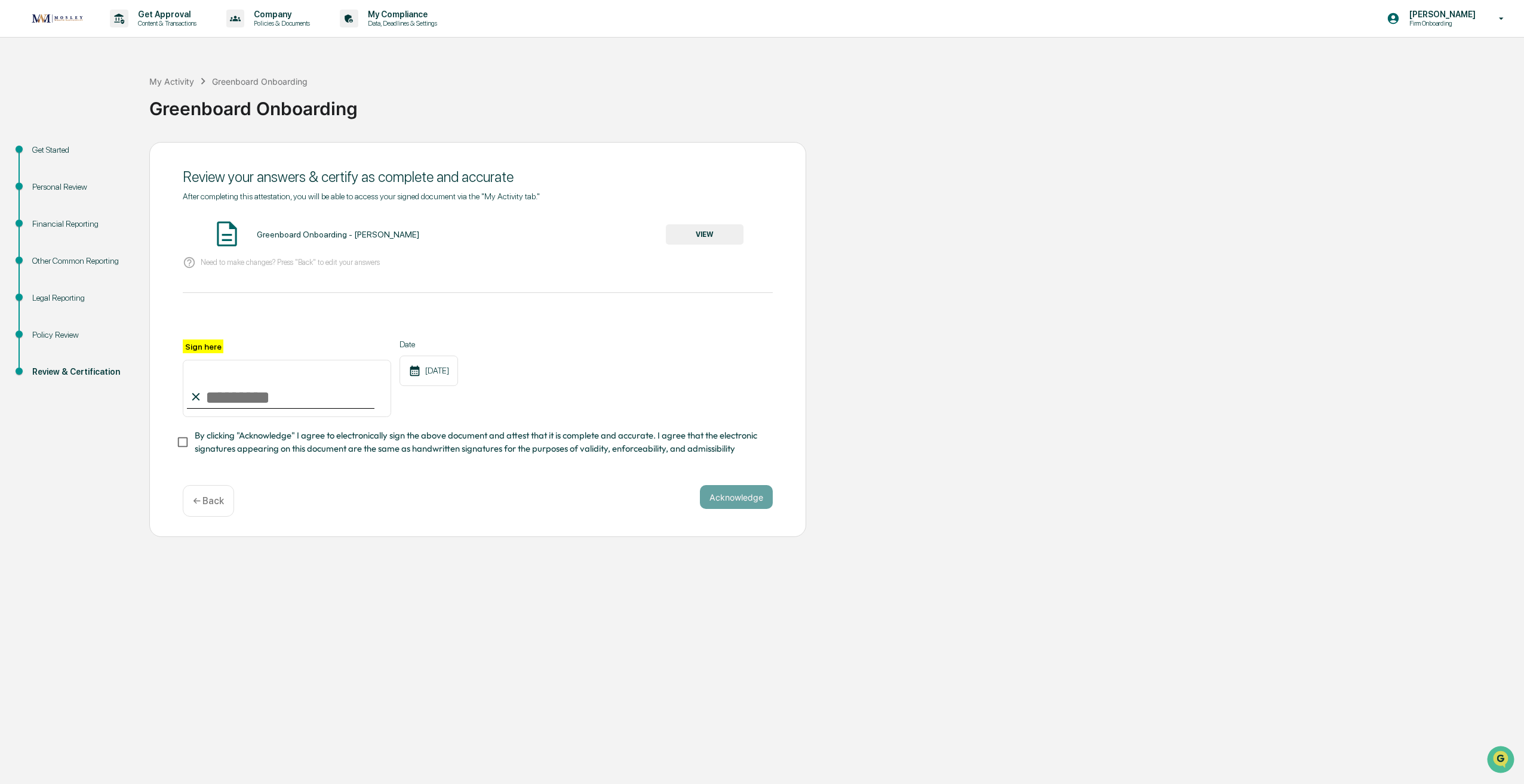
click at [685, 235] on button "VIEW" at bounding box center [704, 234] width 77 height 20
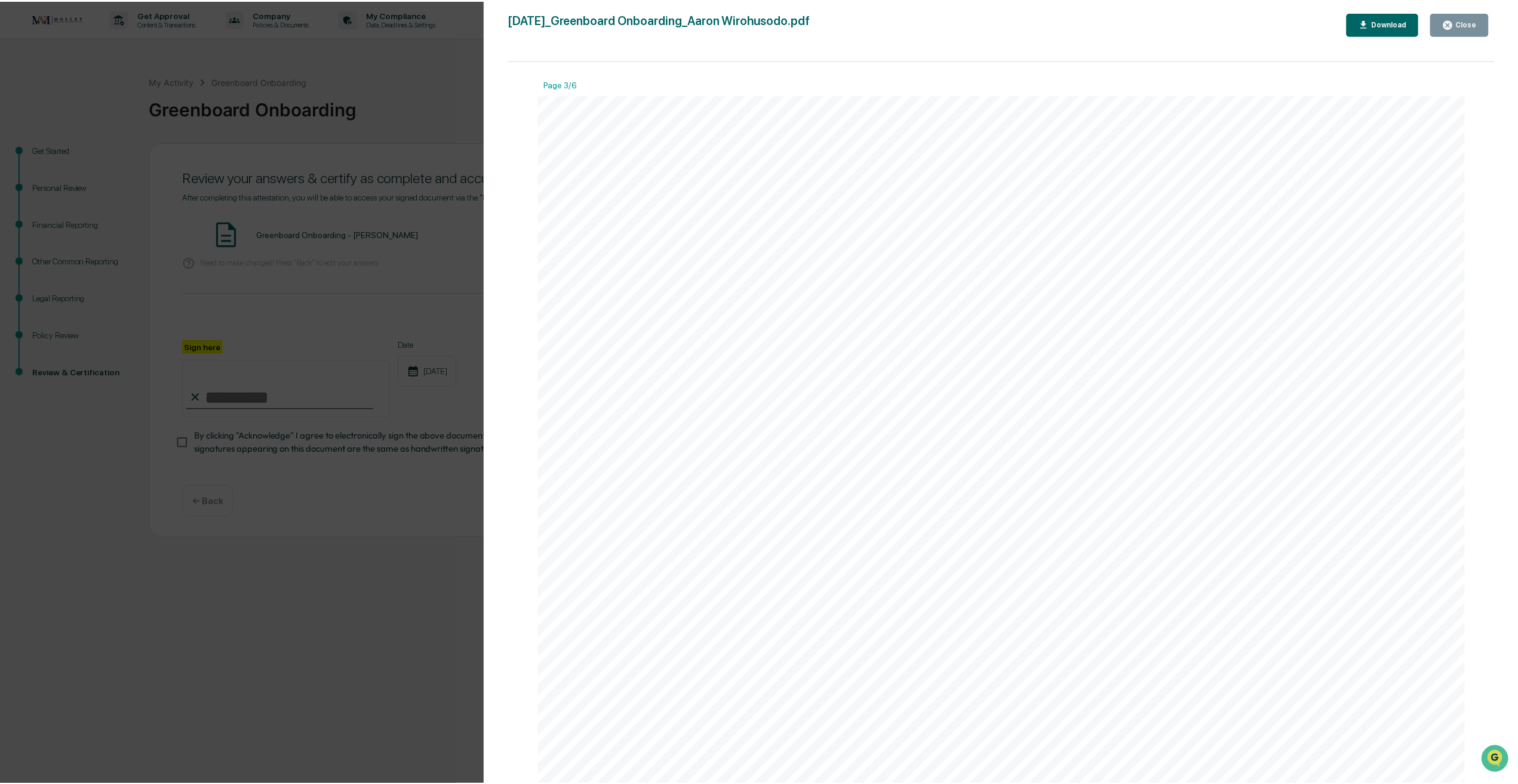
scroll to position [2924, 0]
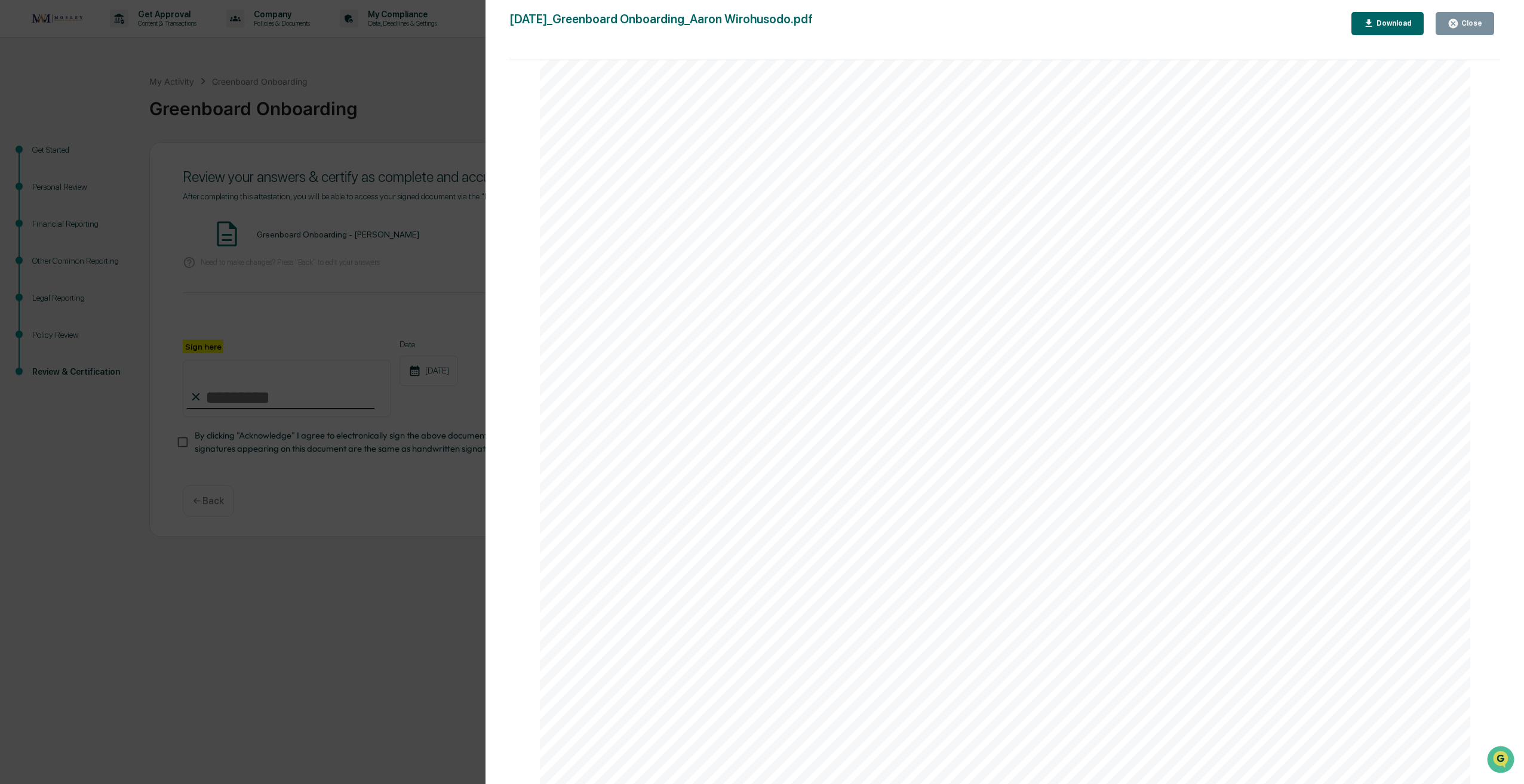
click at [1477, 22] on div "Close" at bounding box center [1470, 23] width 23 height 9
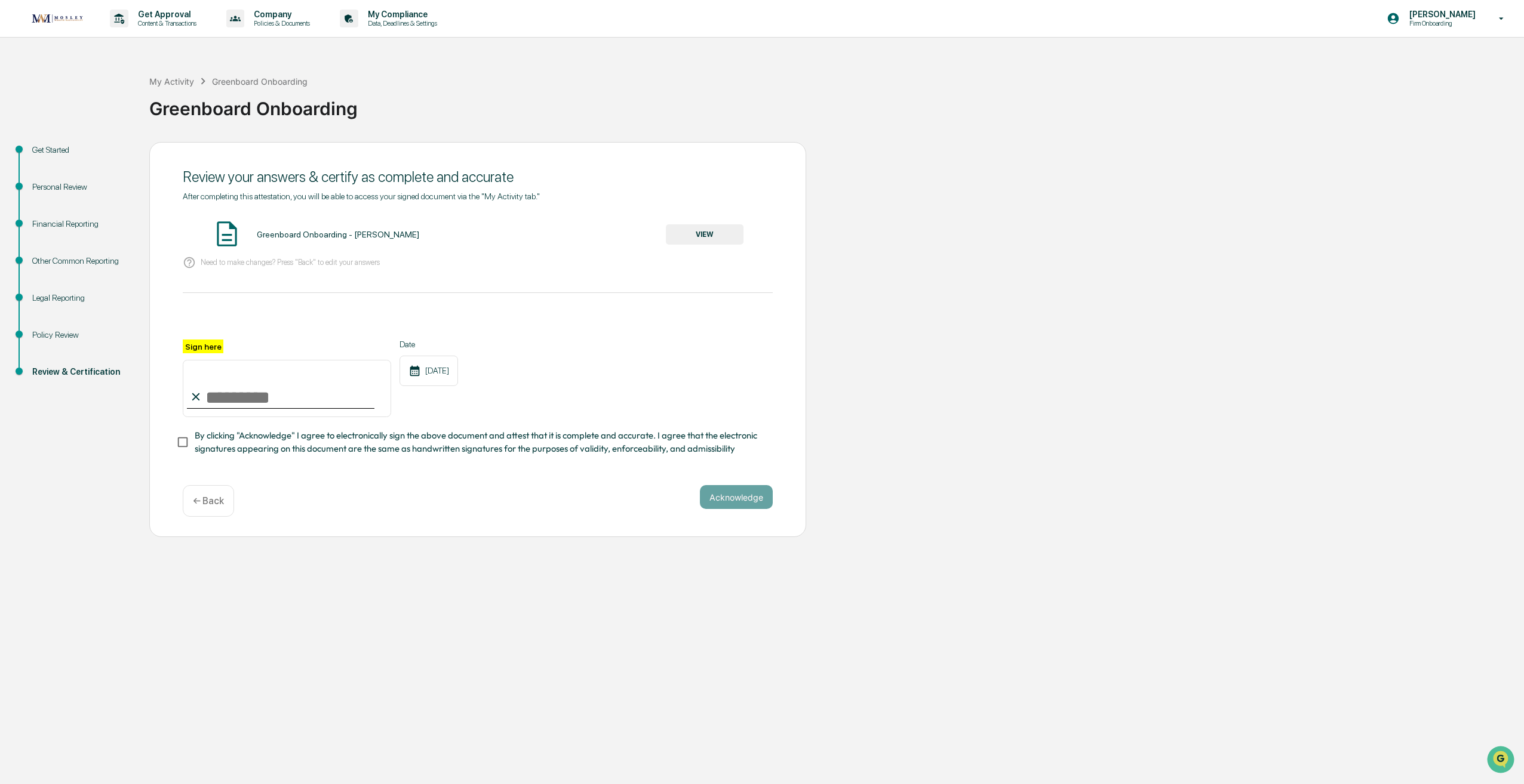
click at [202, 387] on input "Sign here" at bounding box center [286, 388] width 208 height 58
type input "**********"
click at [729, 496] on button "Acknowledge" at bounding box center [736, 497] width 73 height 24
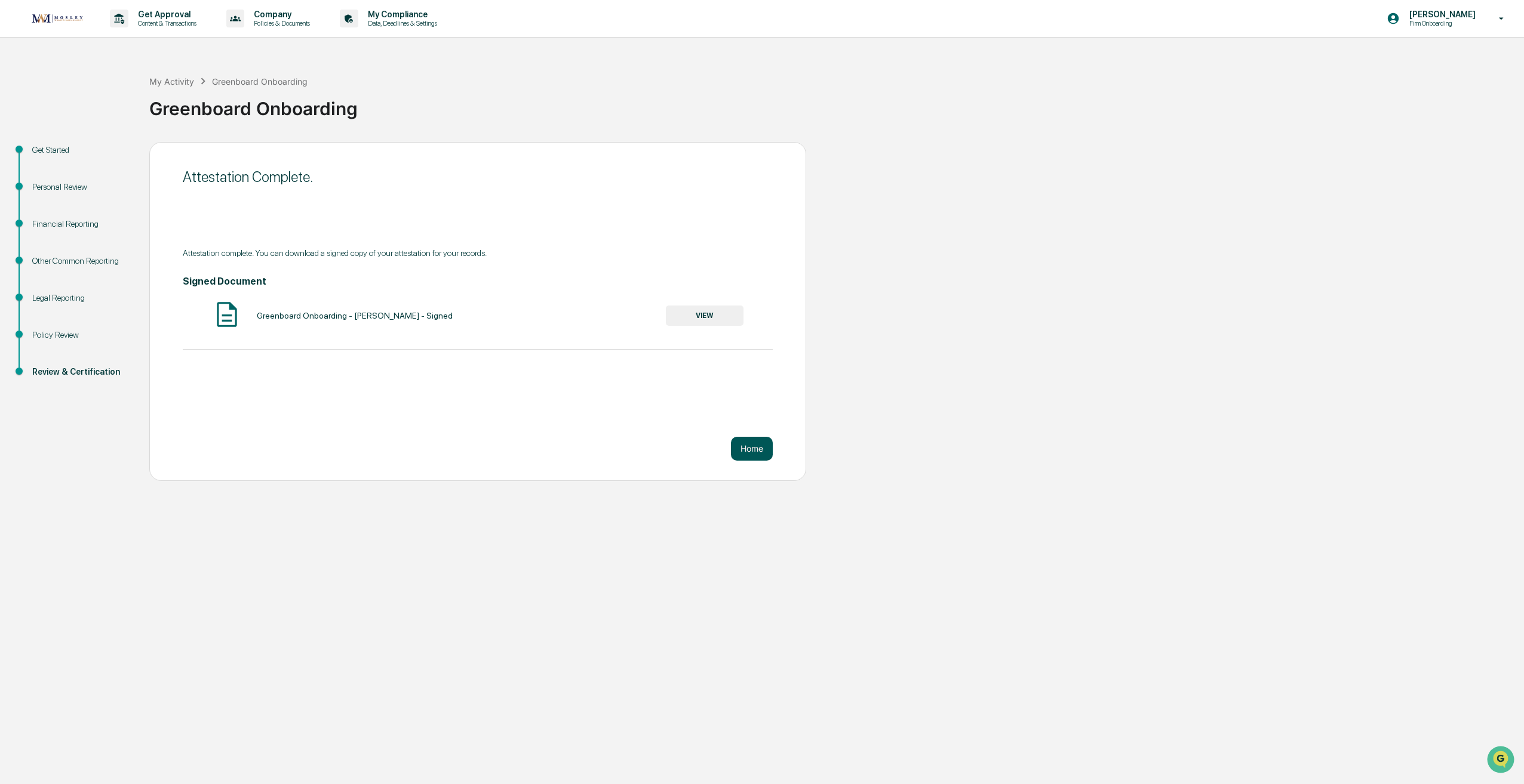
click at [754, 440] on button "Home" at bounding box center [751, 449] width 42 height 24
